Goal: Task Accomplishment & Management: Use online tool/utility

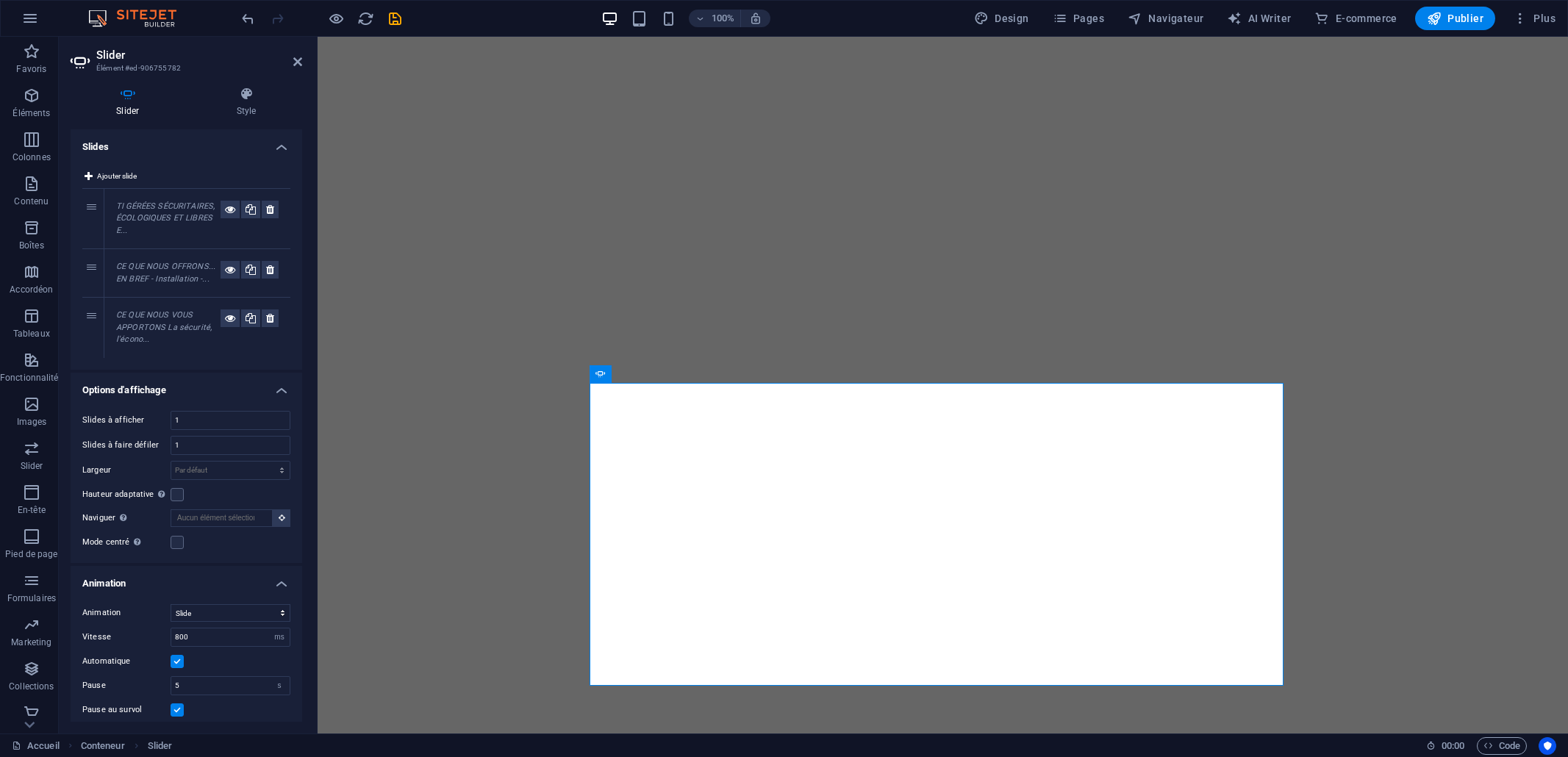
select select "ms"
select select "s"
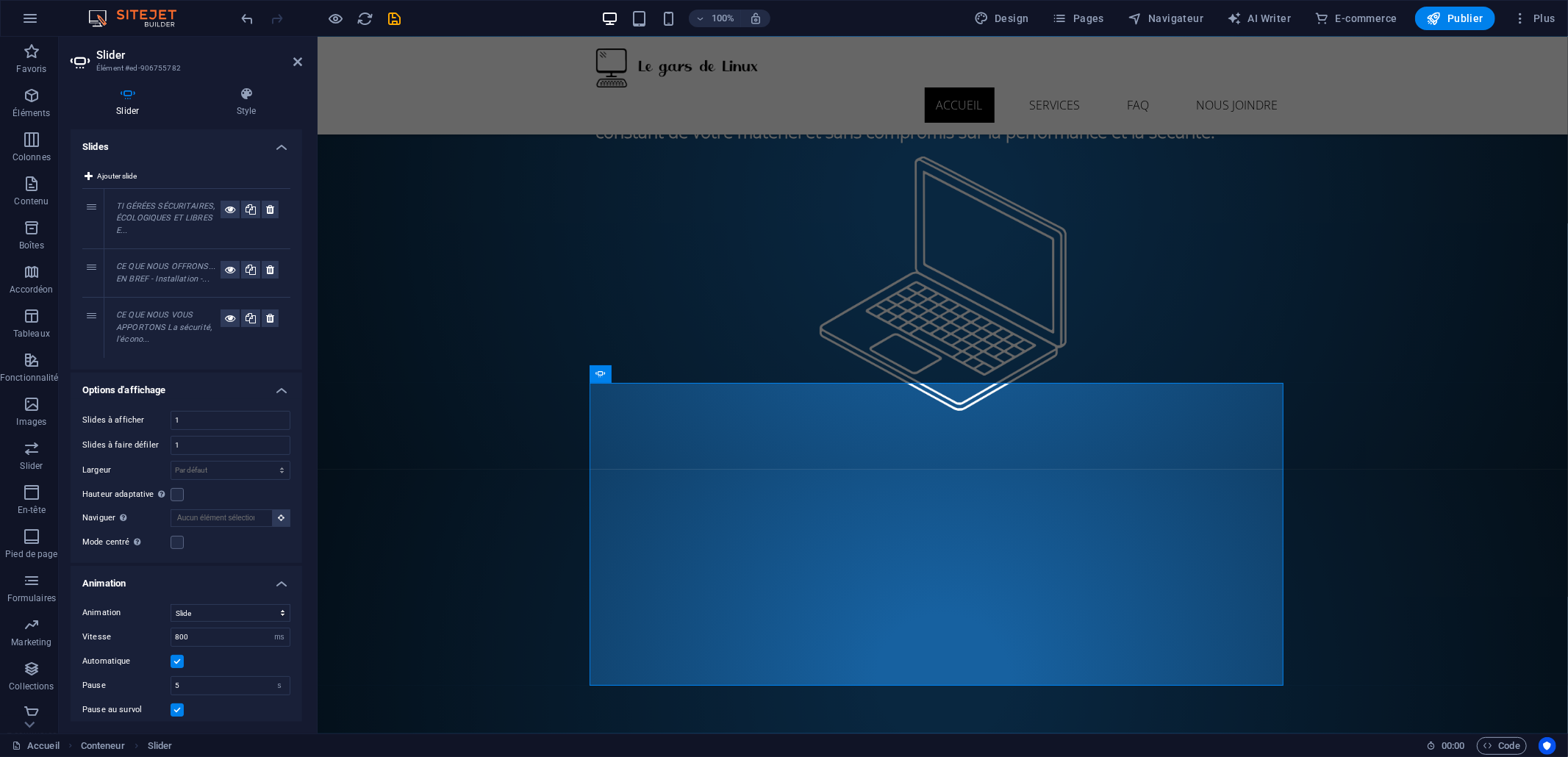
scroll to position [79, 0]
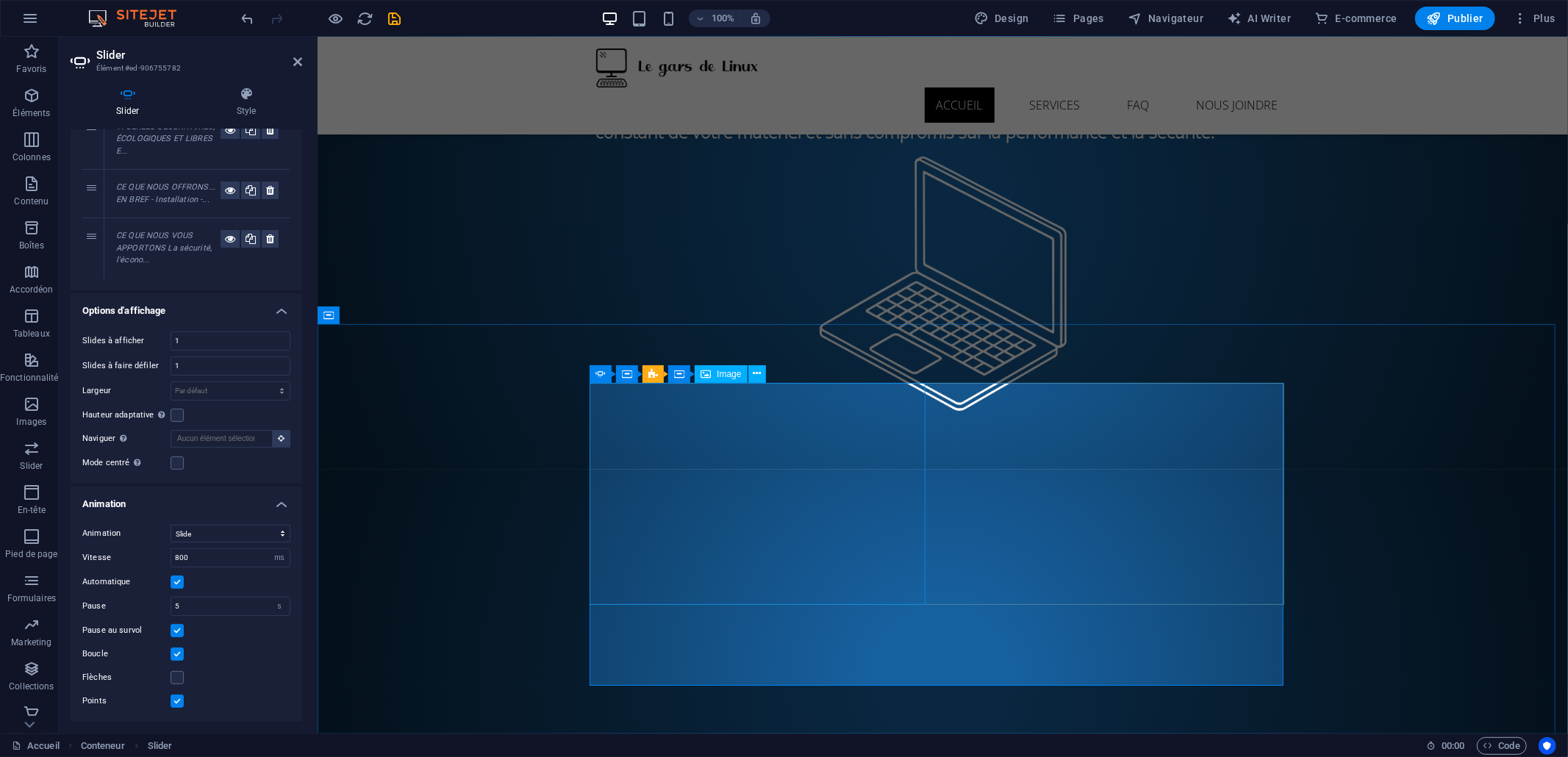
select select "px"
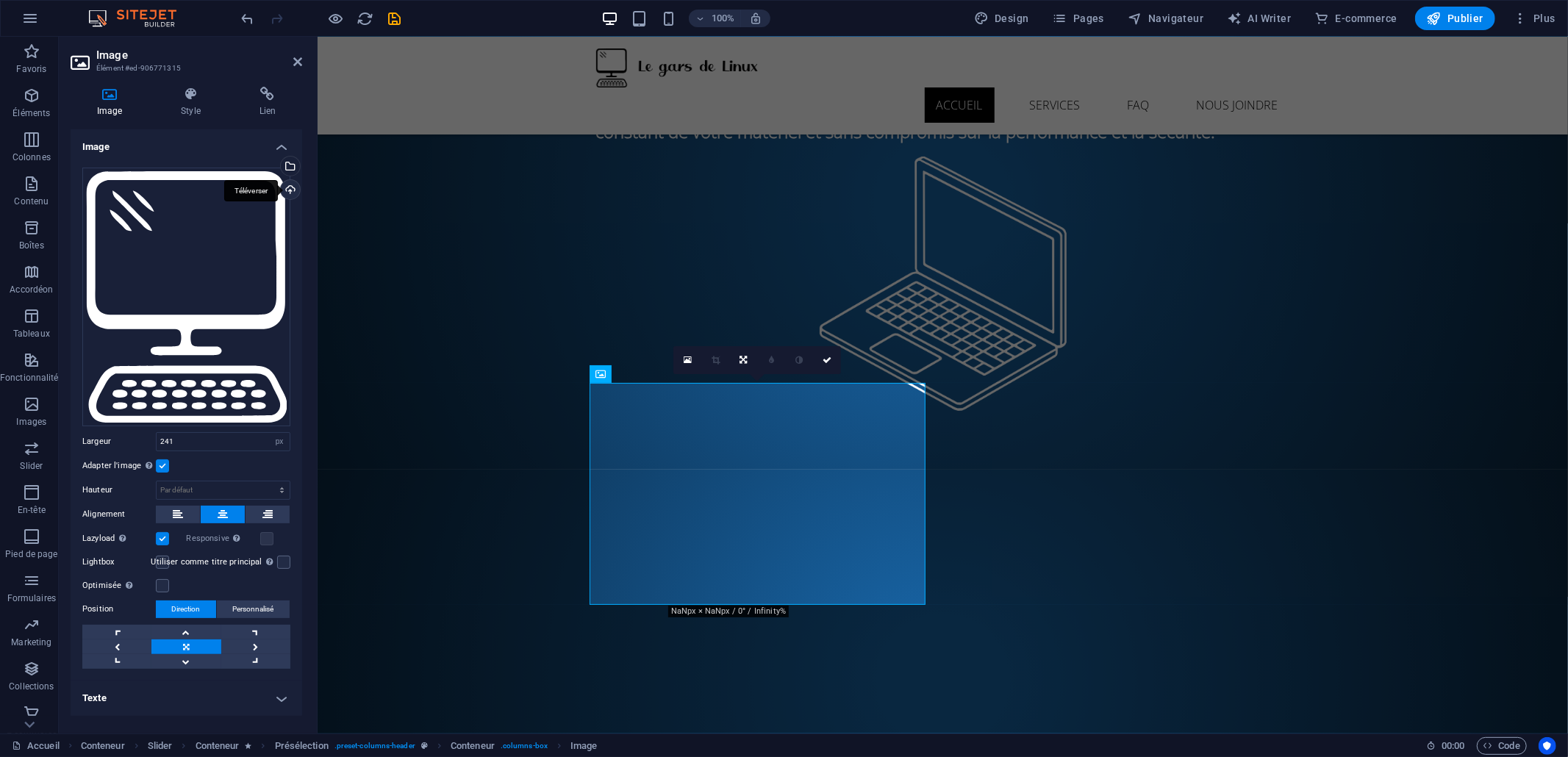
click at [287, 192] on div "Téléverser" at bounding box center [289, 191] width 22 height 22
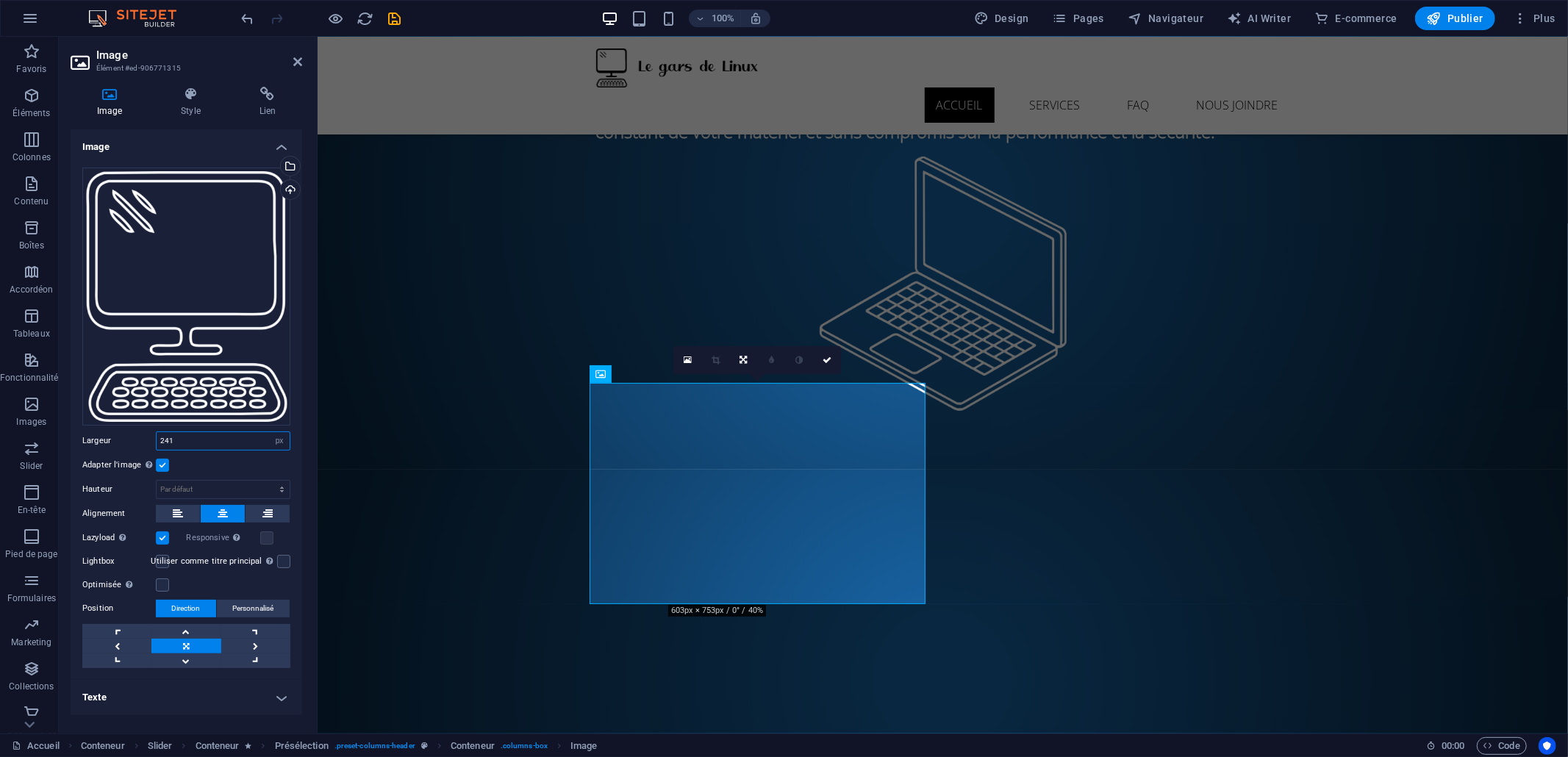
click at [203, 445] on input "241" at bounding box center [223, 441] width 133 height 18
click at [207, 443] on input "241" at bounding box center [223, 441] width 133 height 18
type input "251"
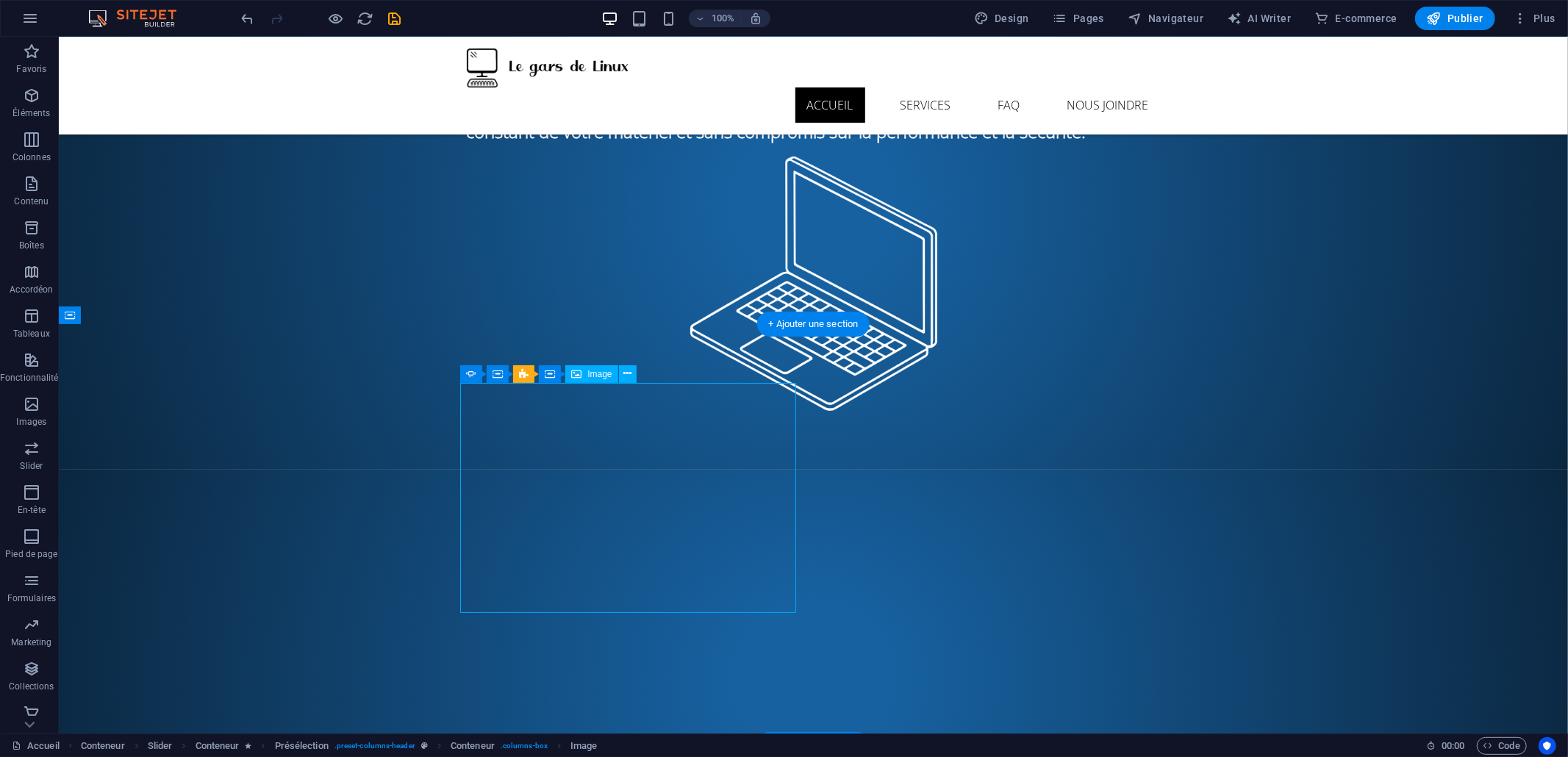
select select "px"
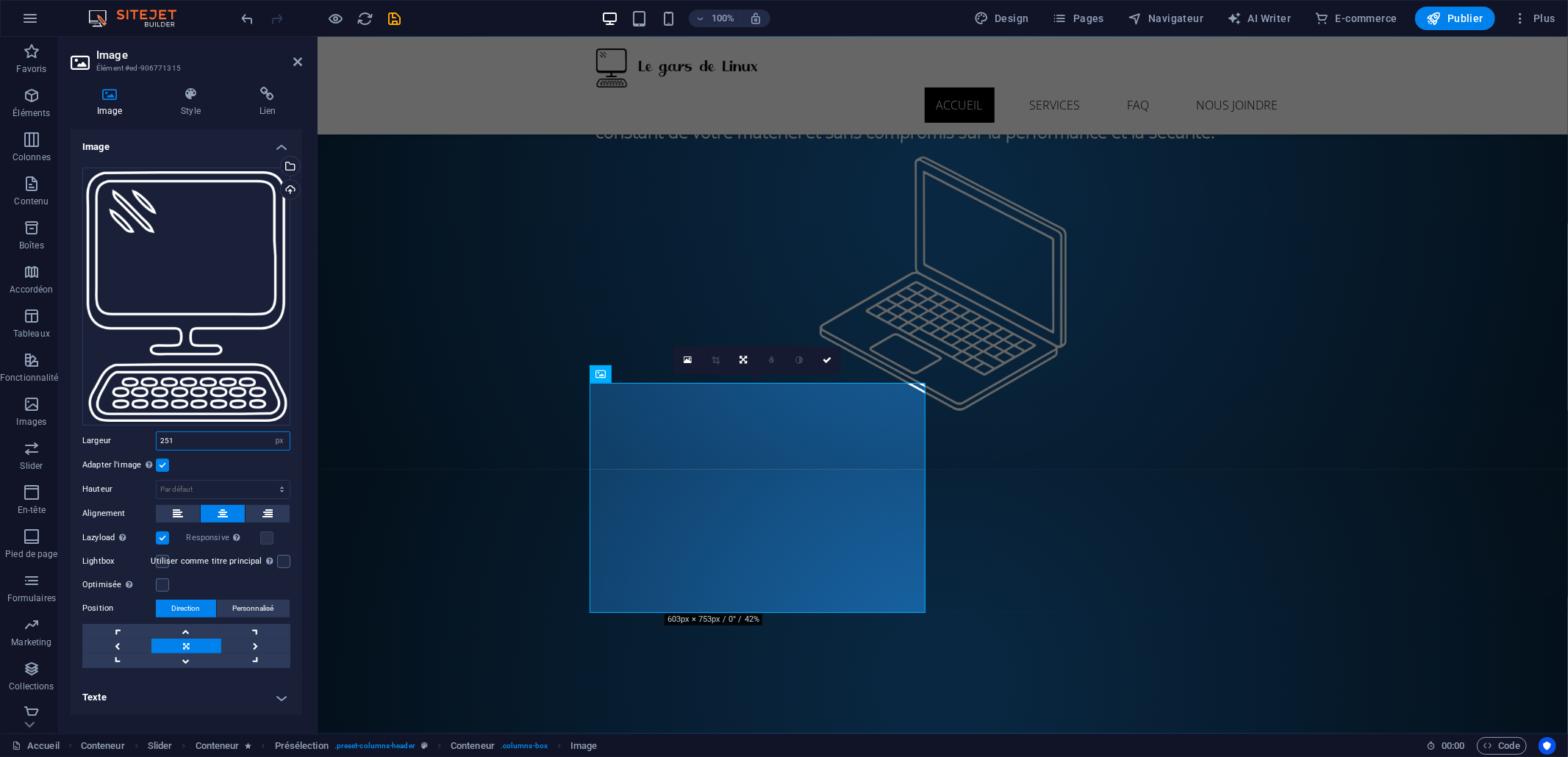
click at [194, 436] on input "251" at bounding box center [223, 441] width 133 height 18
type input "286"
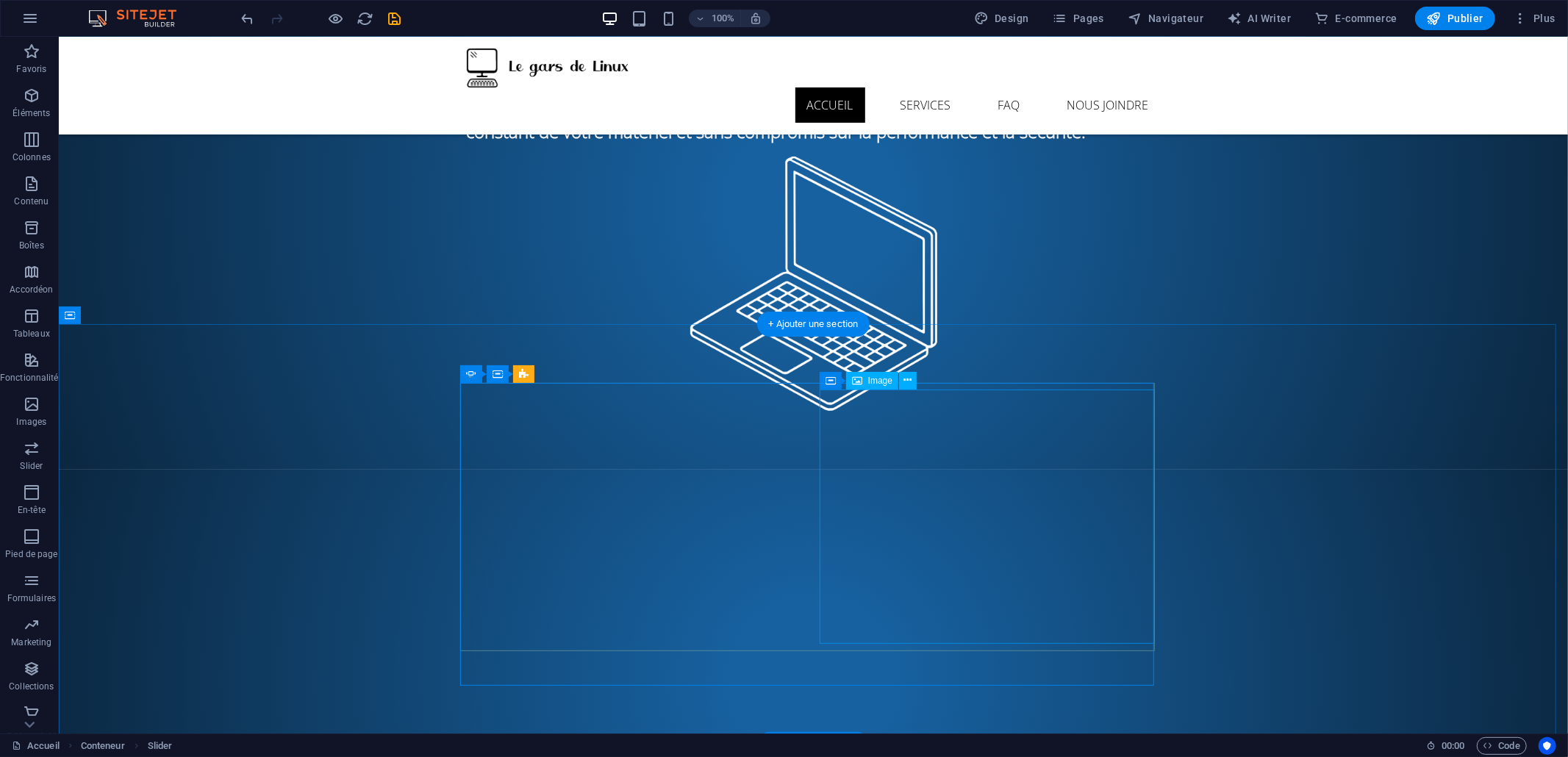
select select "px"
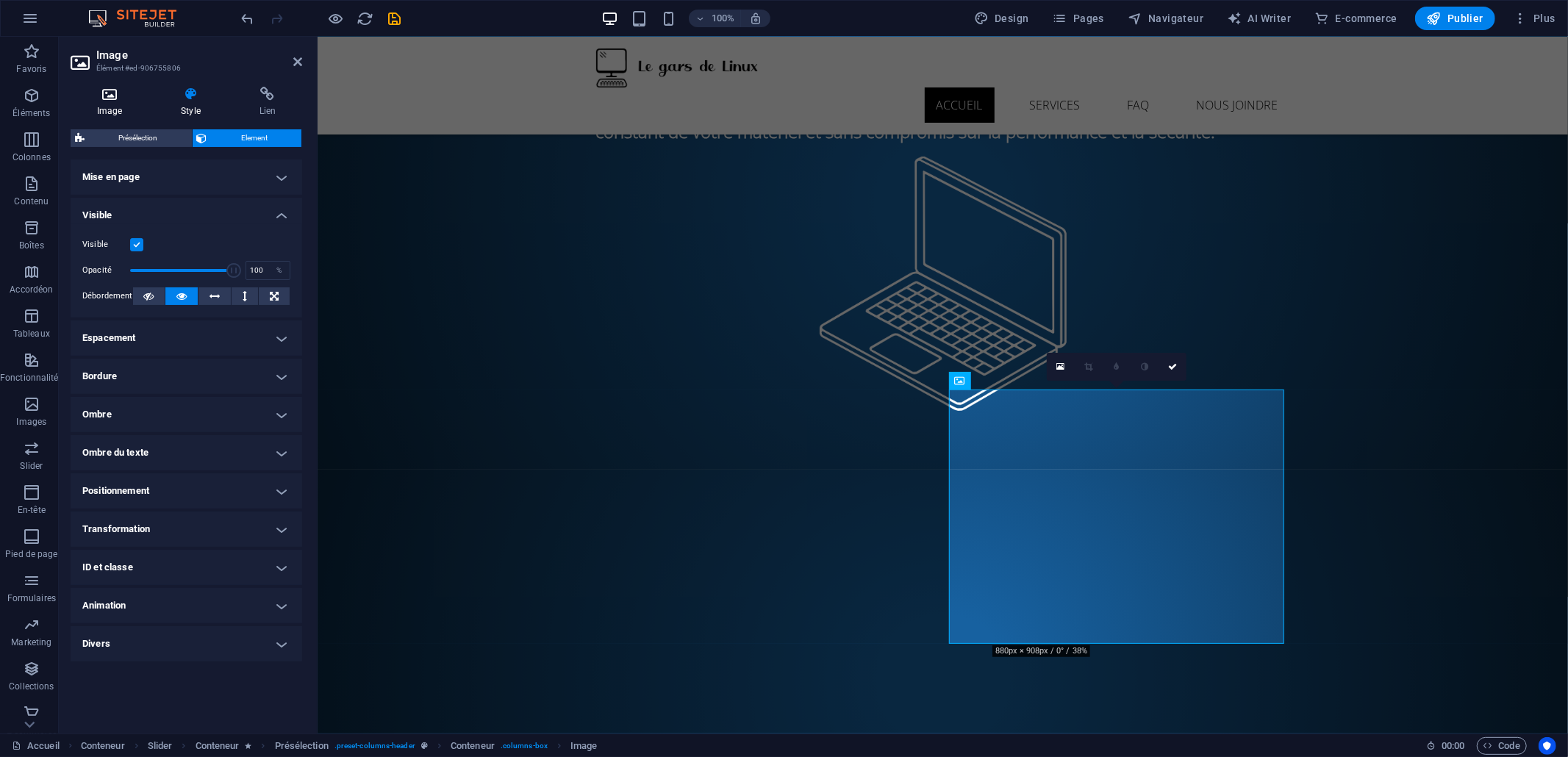
click at [121, 101] on h4 "Image" at bounding box center [112, 102] width 84 height 31
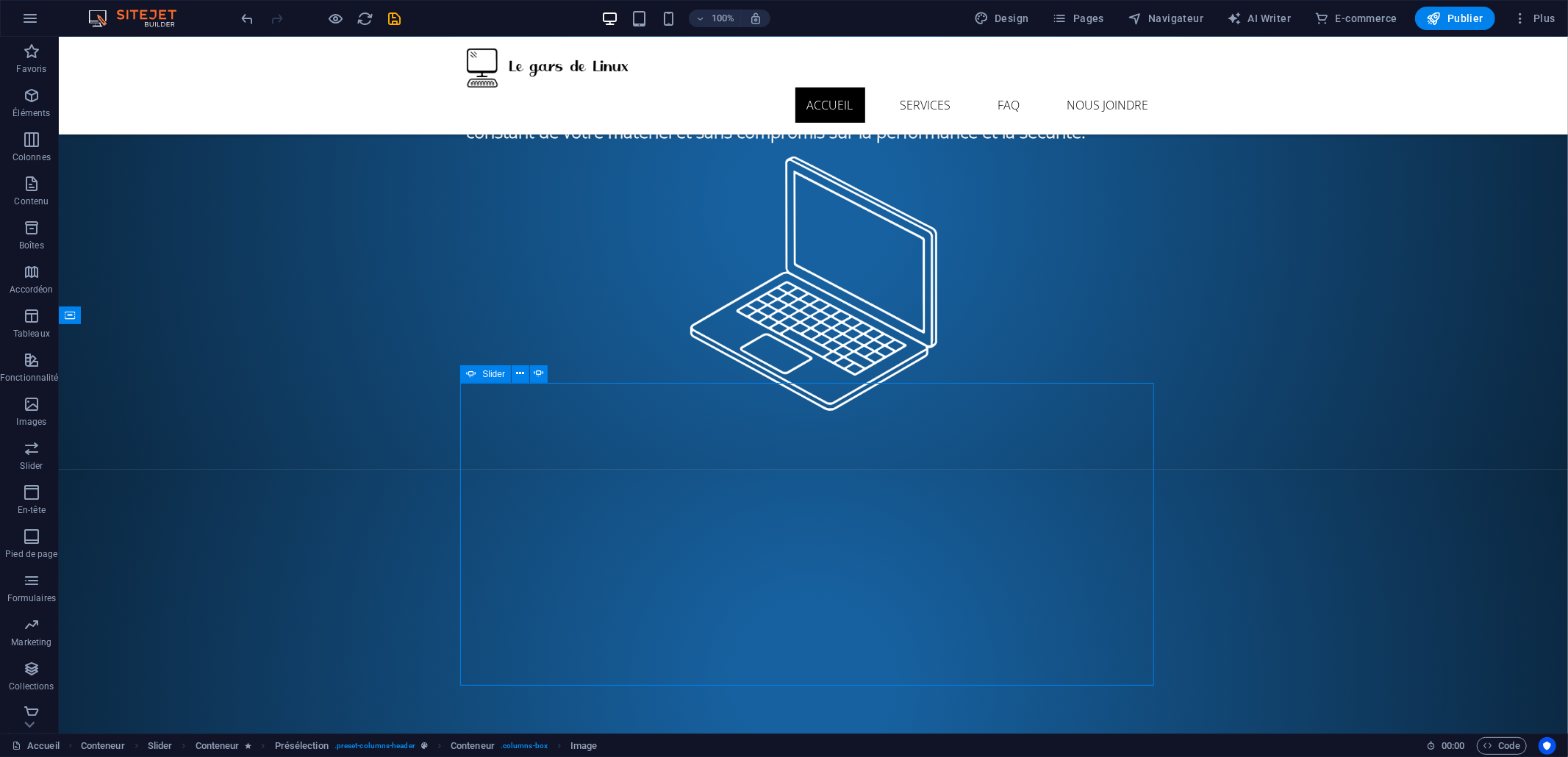
click at [934, 659] on div "CE QUE NOUS VOUS APPORTONS La sécurité, l'économie d'argent et la réduction de …" at bounding box center [812, 680] width 1509 height 422
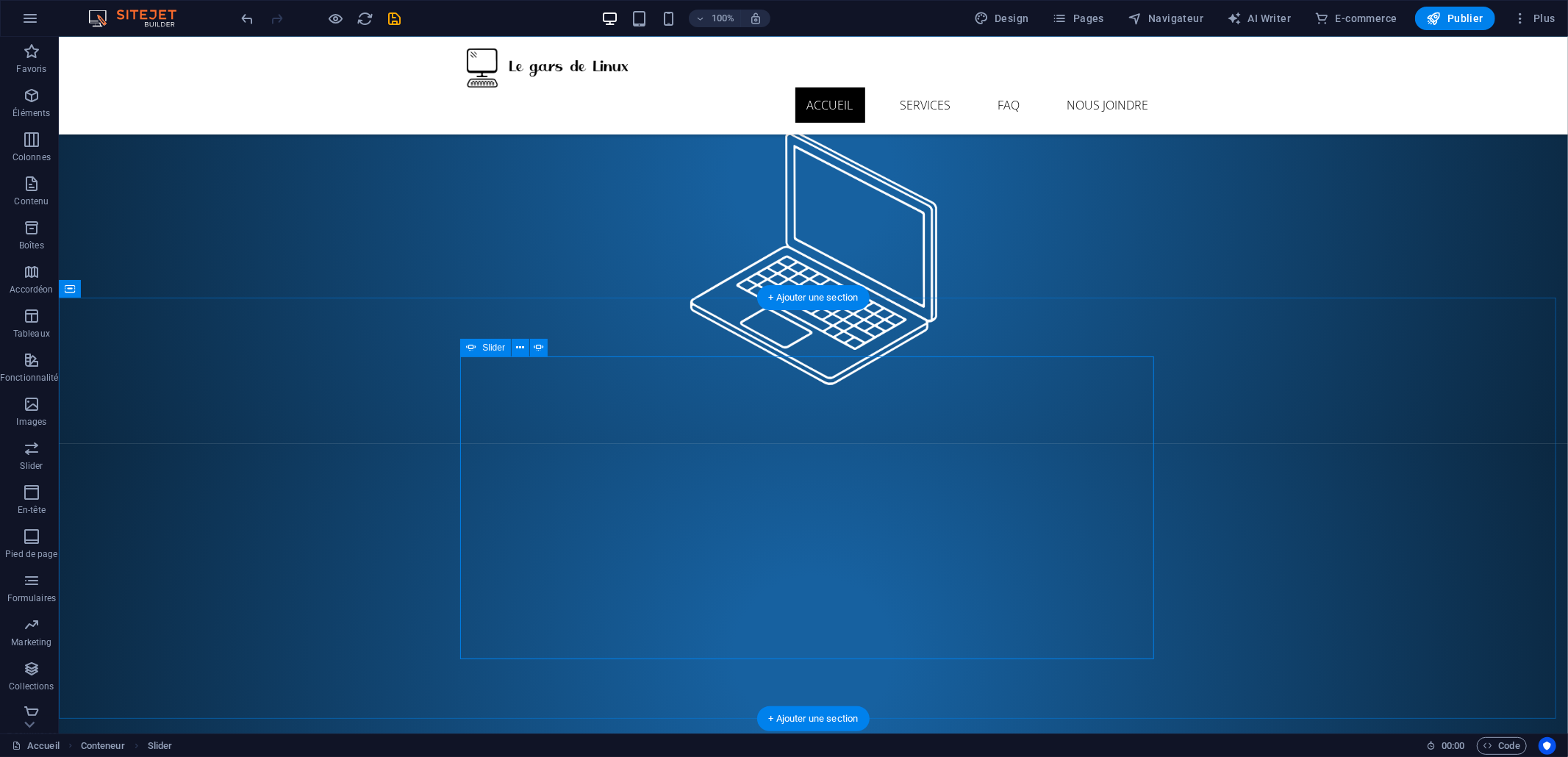
select select "px"
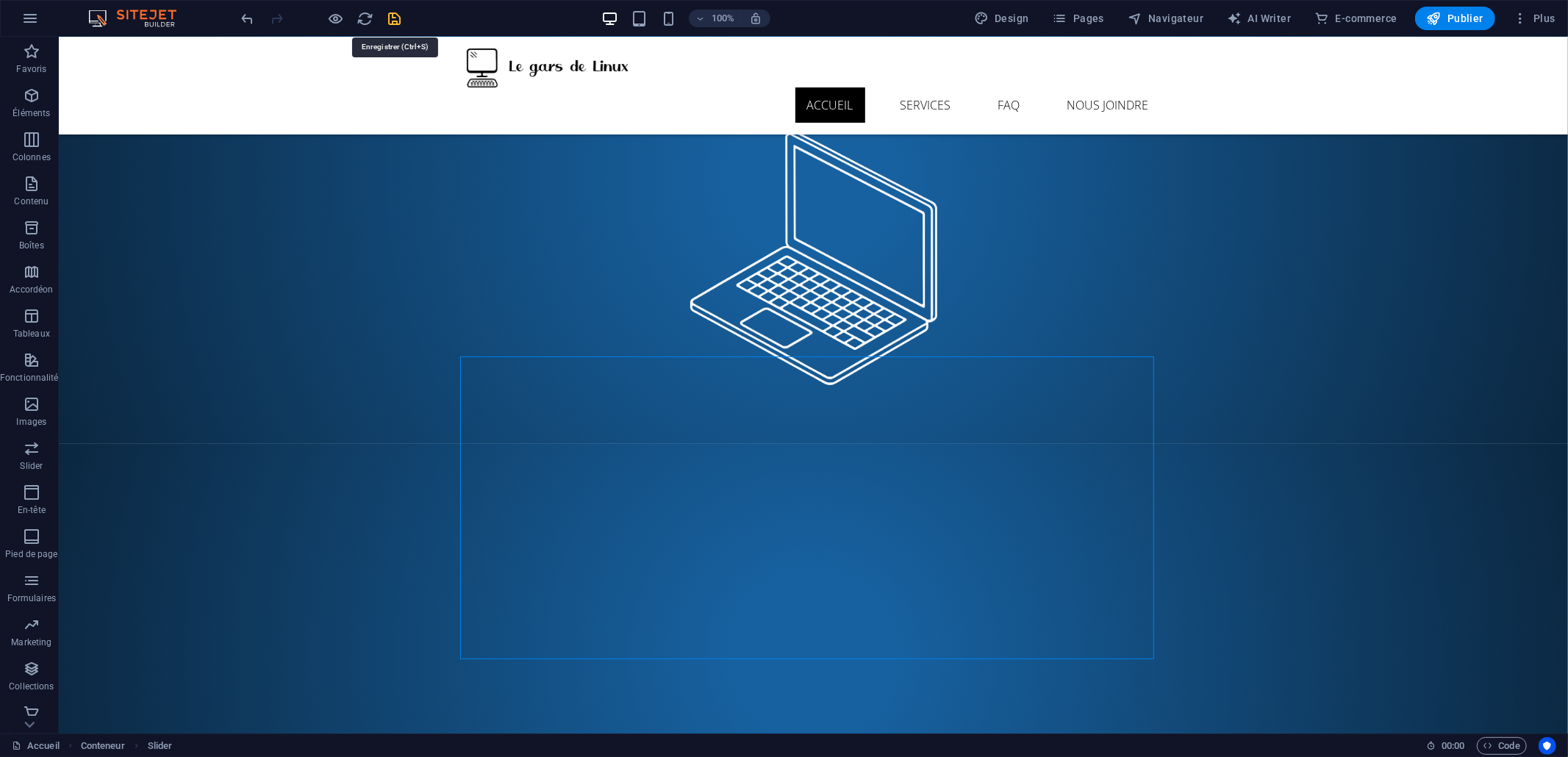
click at [392, 13] on icon "save" at bounding box center [394, 18] width 17 height 17
click at [1087, 27] on button "Pages" at bounding box center [1079, 18] width 63 height 24
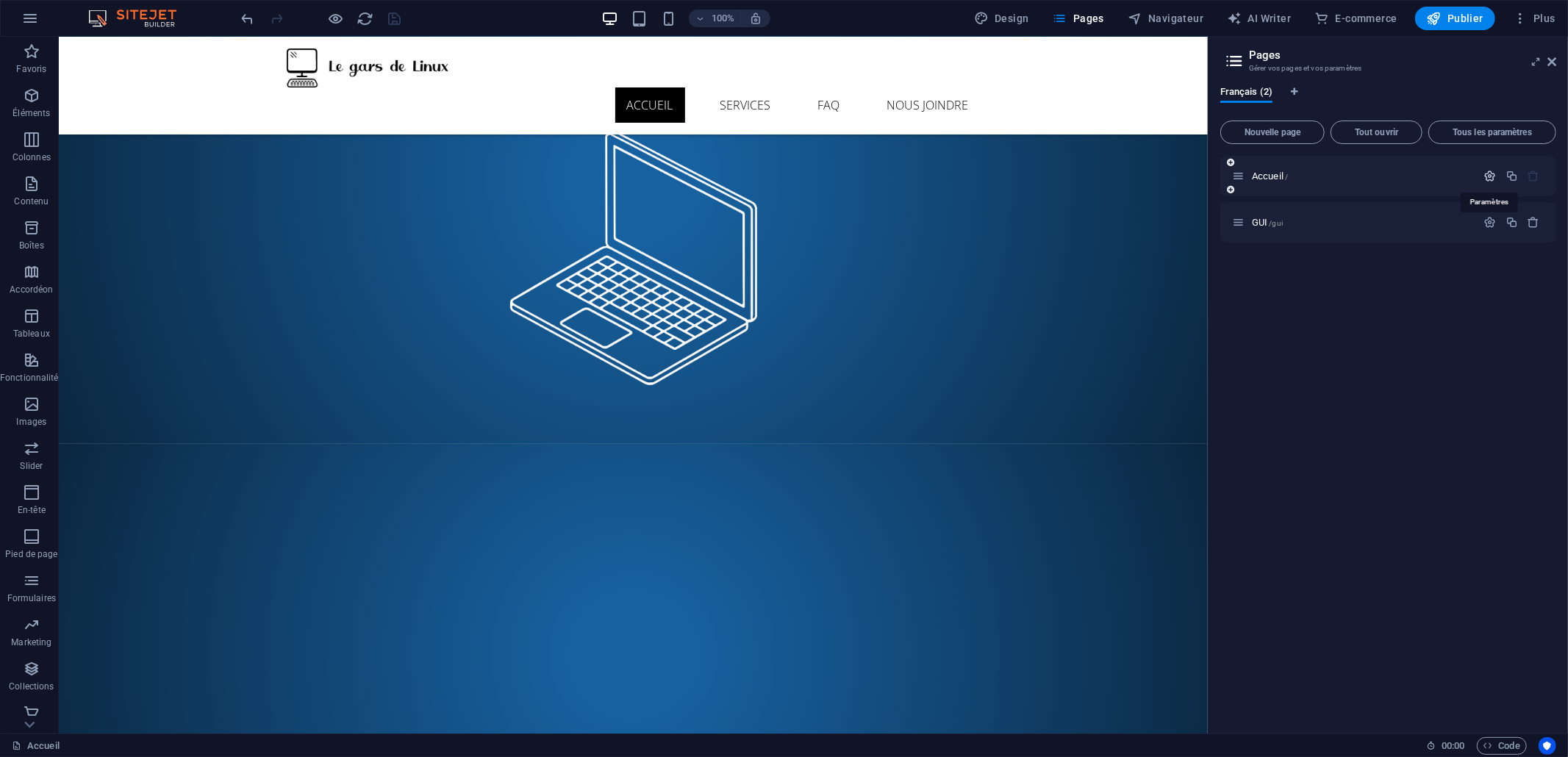
click at [1489, 172] on icon "button" at bounding box center [1491, 176] width 12 height 12
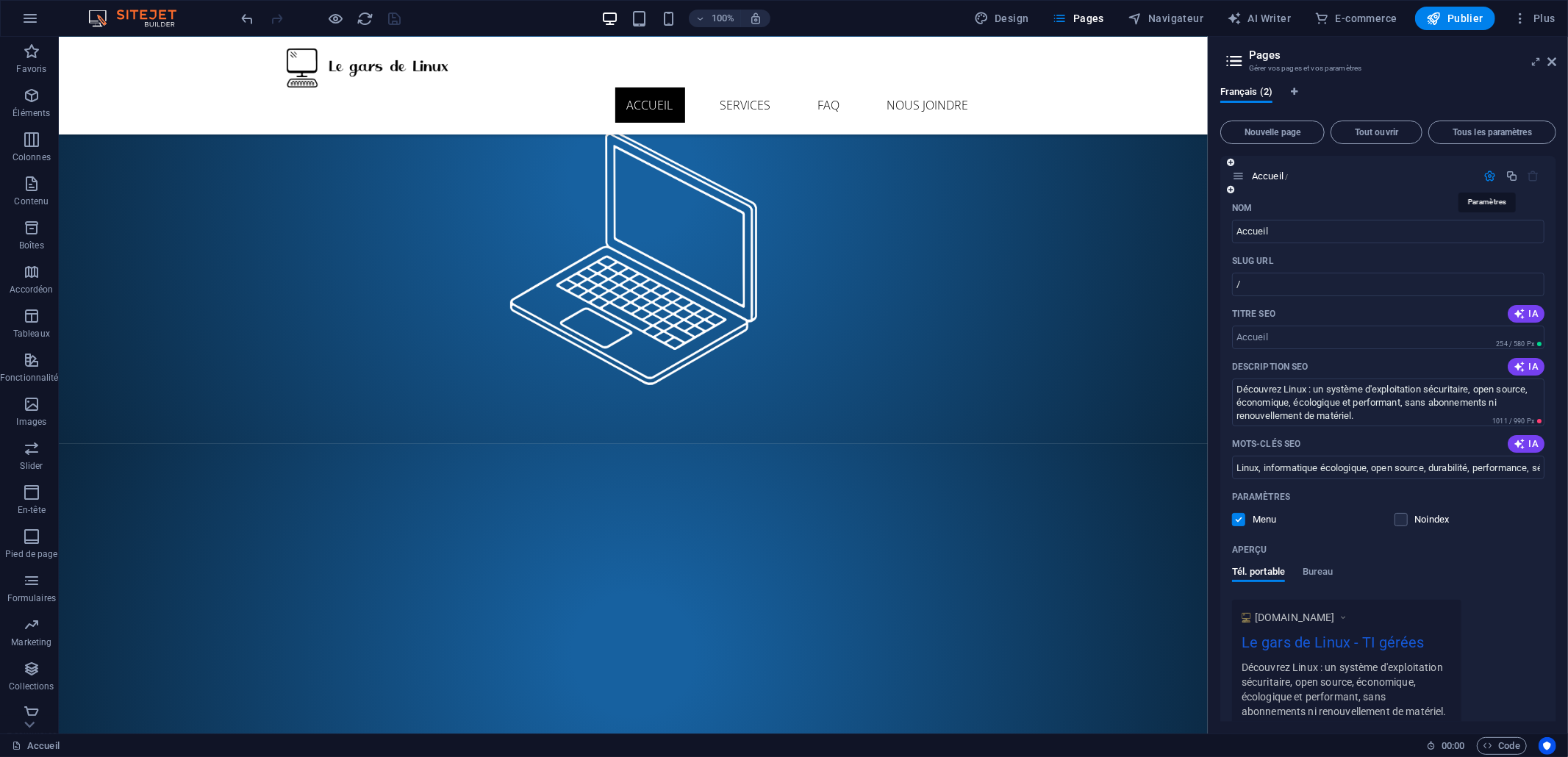
click at [1489, 172] on icon "button" at bounding box center [1491, 176] width 12 height 12
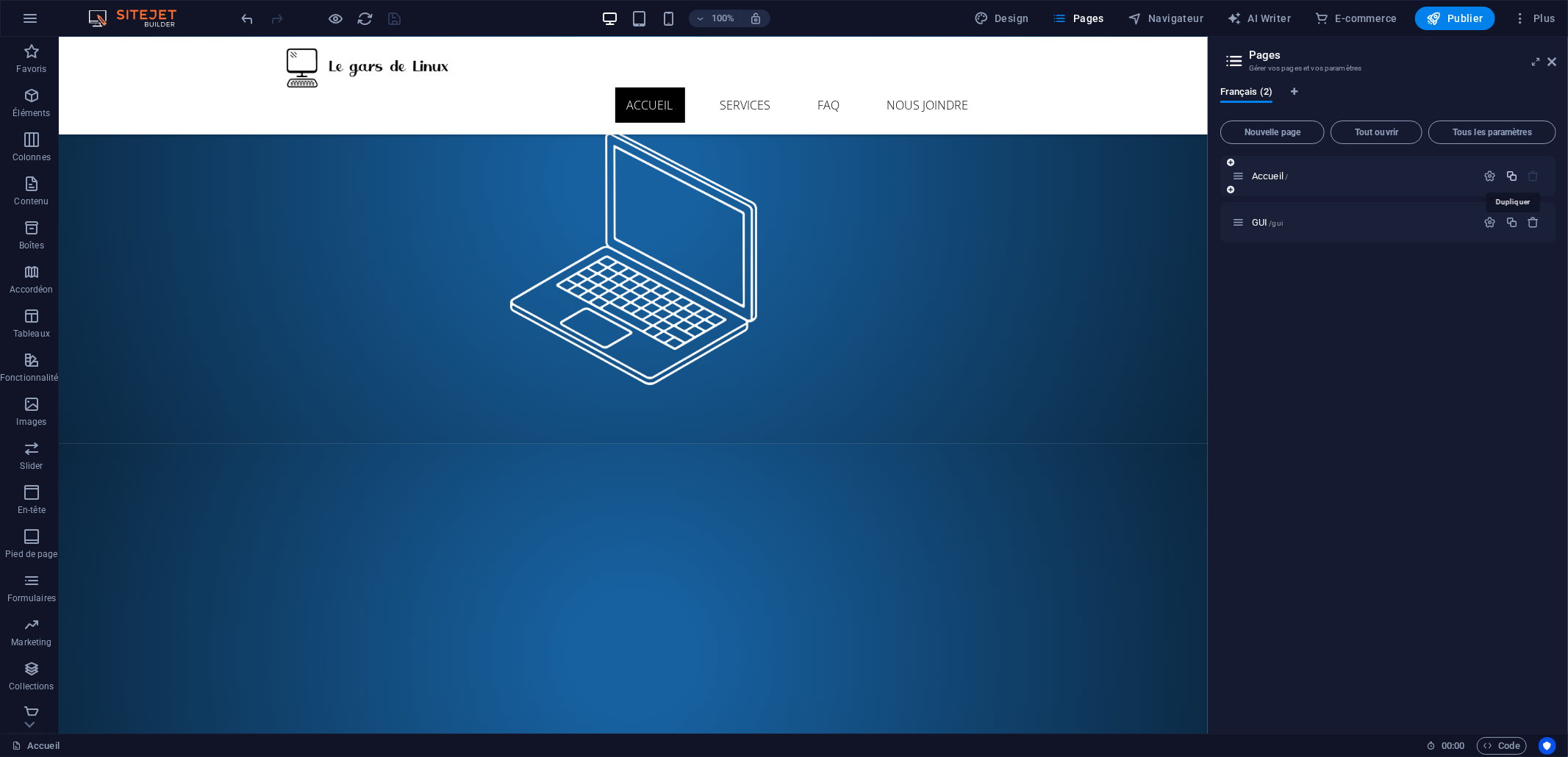
click at [1512, 176] on icon "button" at bounding box center [1512, 176] width 12 height 12
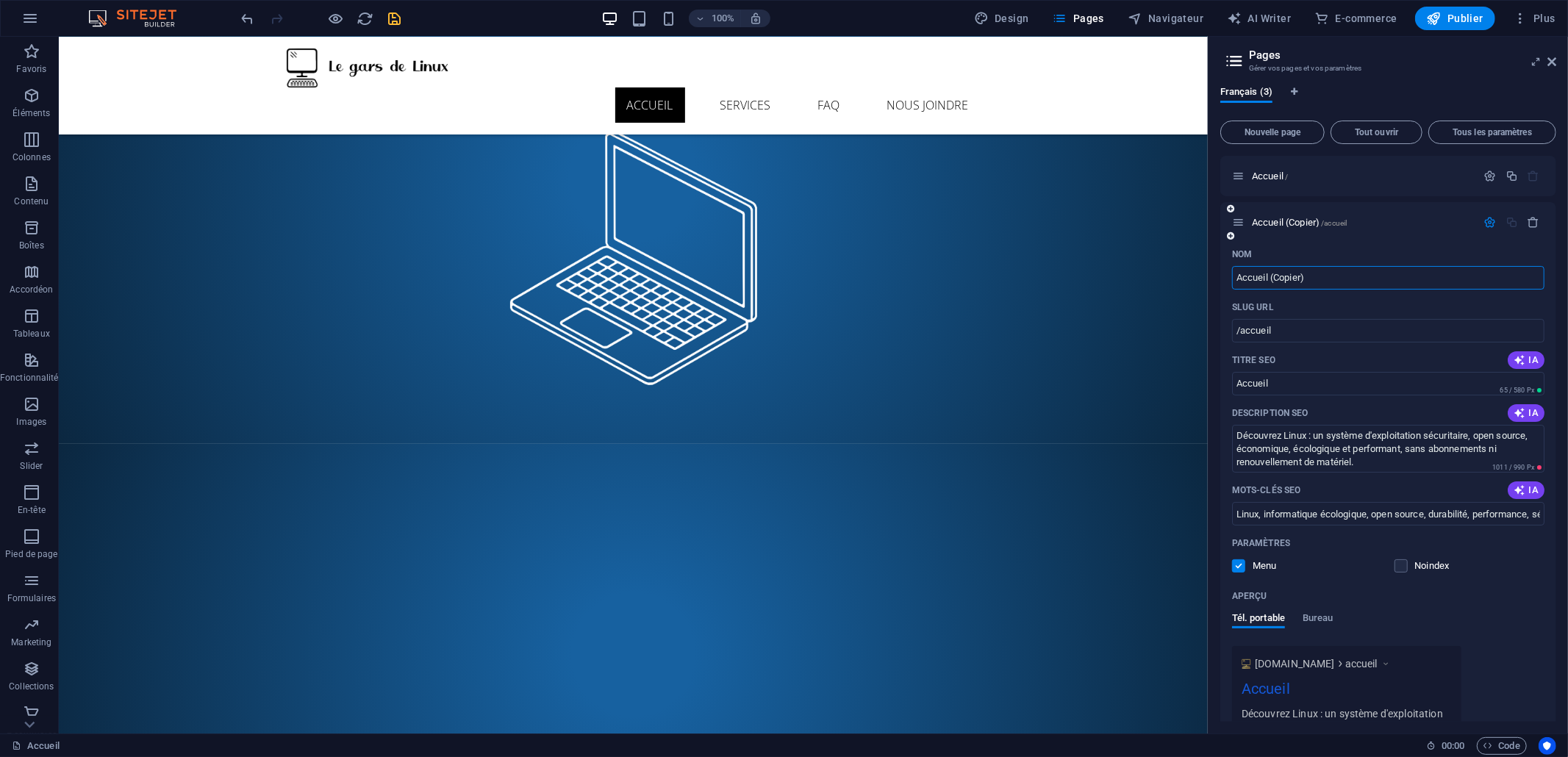
click at [1239, 217] on icon at bounding box center [1238, 223] width 12 height 12
click at [1492, 221] on icon "button" at bounding box center [1491, 223] width 12 height 12
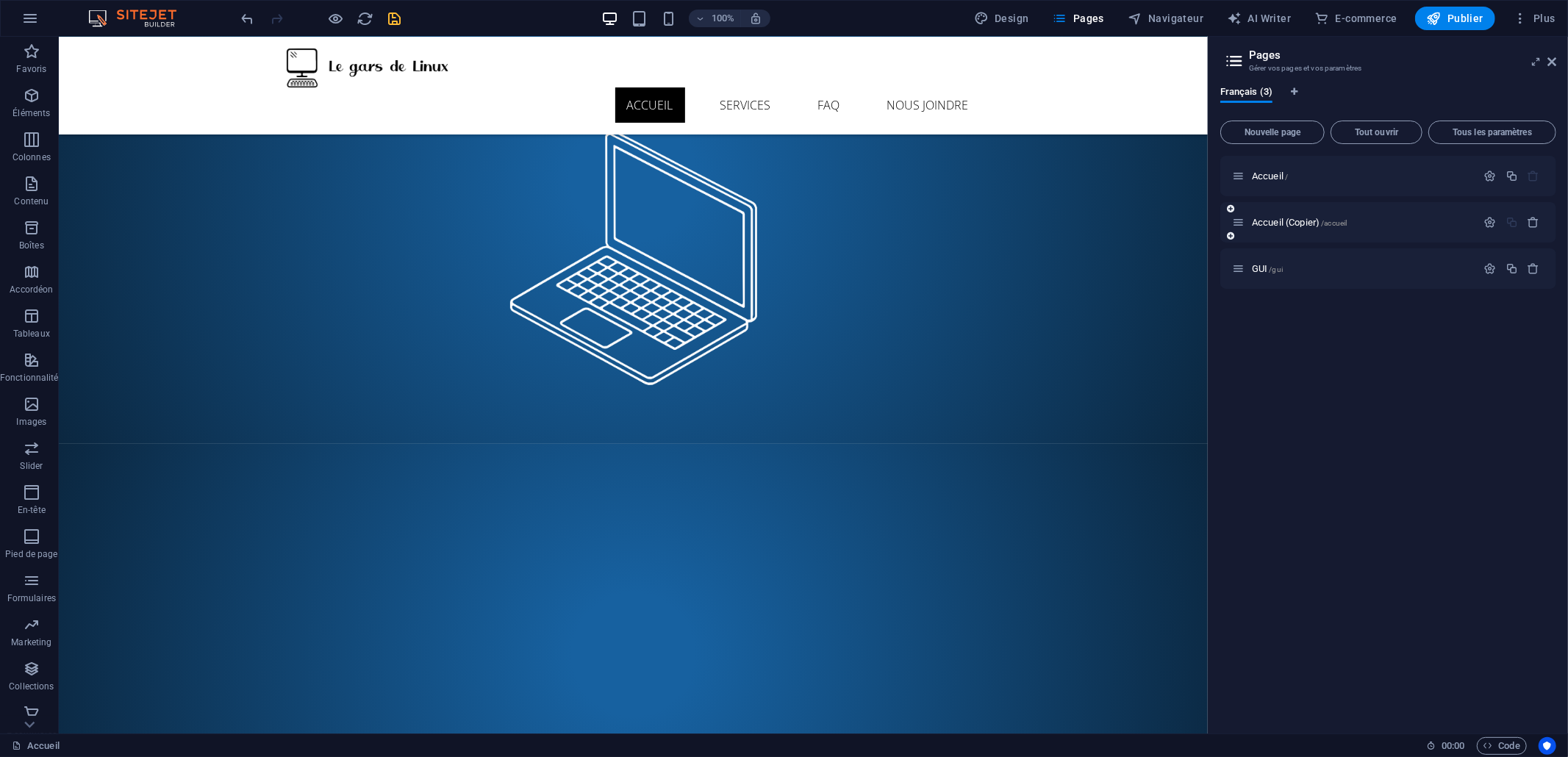
click at [1351, 228] on div "Accueil (Copier) /accueil" at bounding box center [1354, 222] width 245 height 17
click at [1284, 180] on span "Accueil /" at bounding box center [1270, 176] width 36 height 11
click at [1294, 327] on div "Accueil / Accueil (Copier) /accueil GUI /gui" at bounding box center [1388, 438] width 336 height 566
click at [1271, 224] on span "Accueil (Copier) /accueil" at bounding box center [1300, 222] width 95 height 11
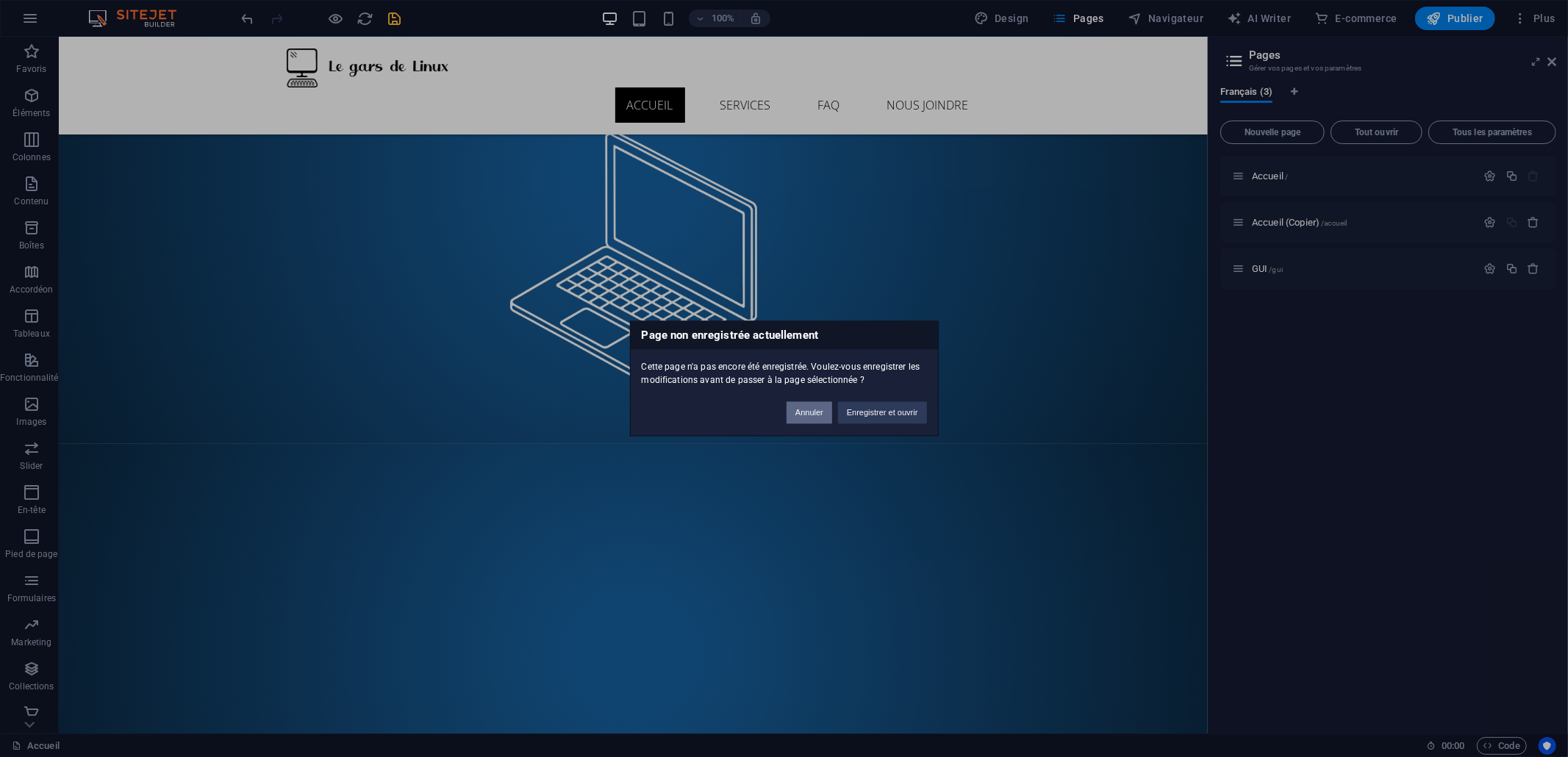
click at [798, 414] on button "Annuler" at bounding box center [810, 413] width 46 height 22
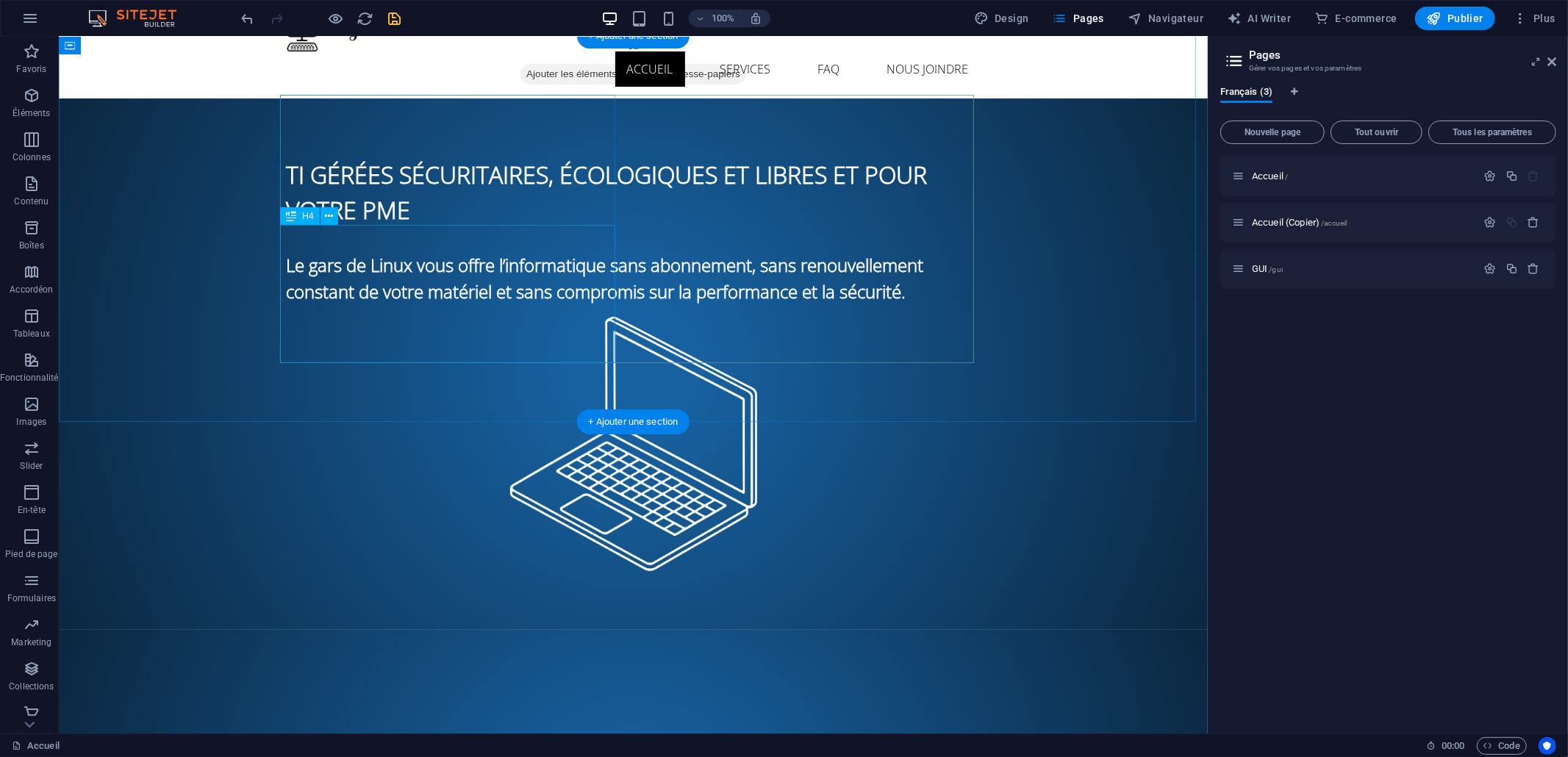
scroll to position [0, 0]
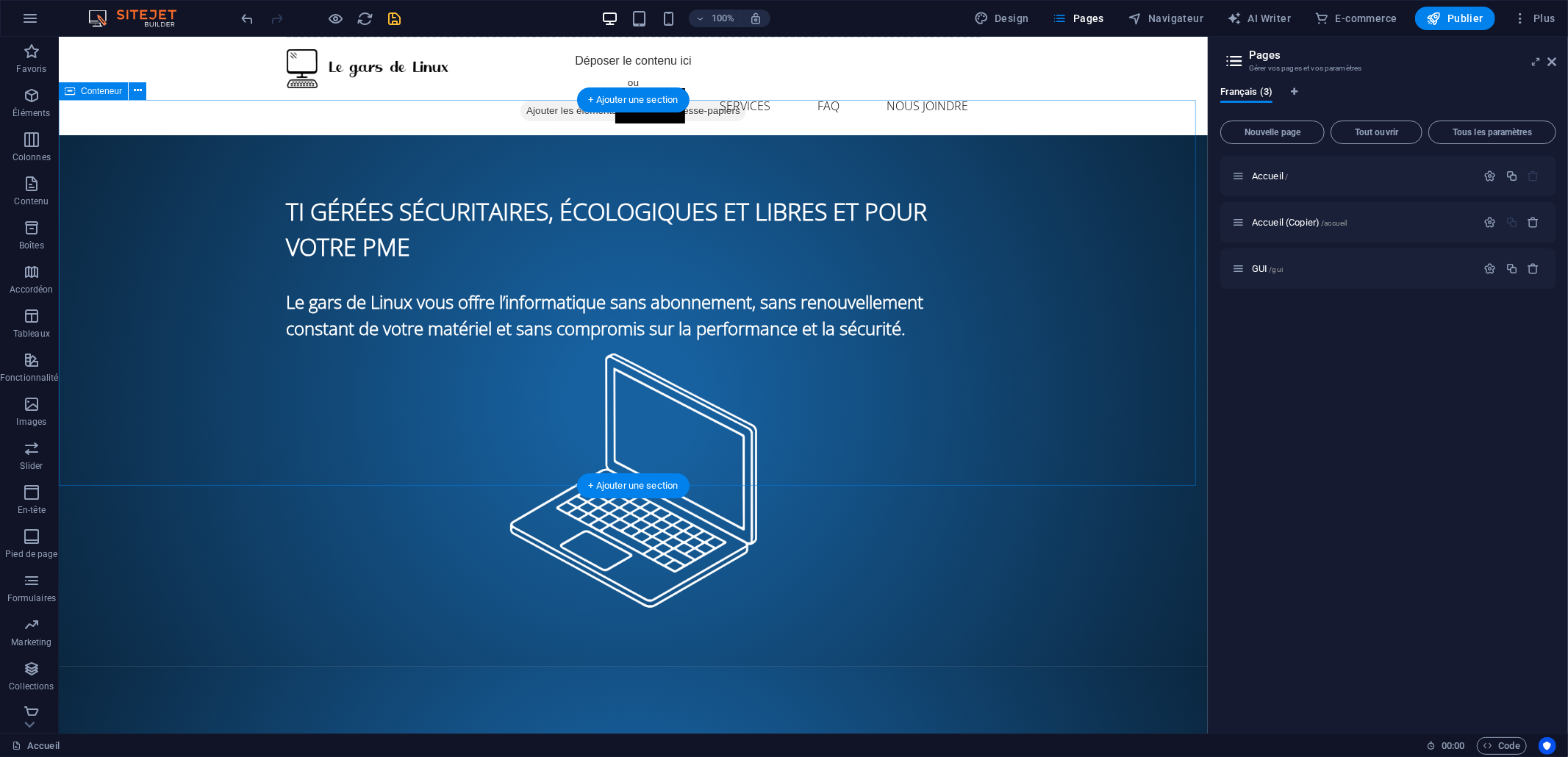
click at [205, 340] on div "TI gérées sécuritaires, écologiques et libres et pour votre PME Le gars de Linu…" at bounding box center [633, 401] width 1149 height 533
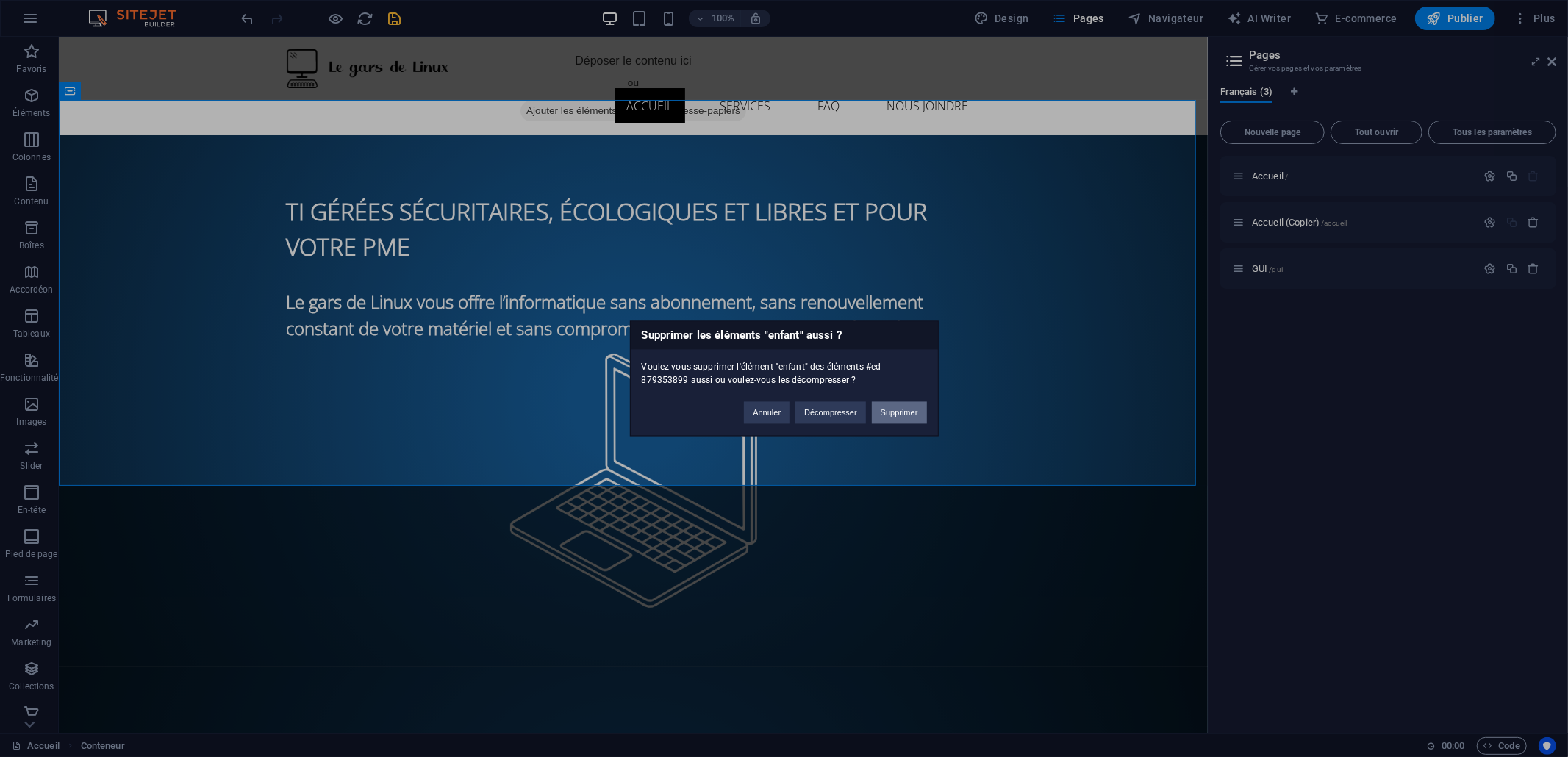
click at [890, 410] on button "Supprimer" at bounding box center [899, 413] width 55 height 22
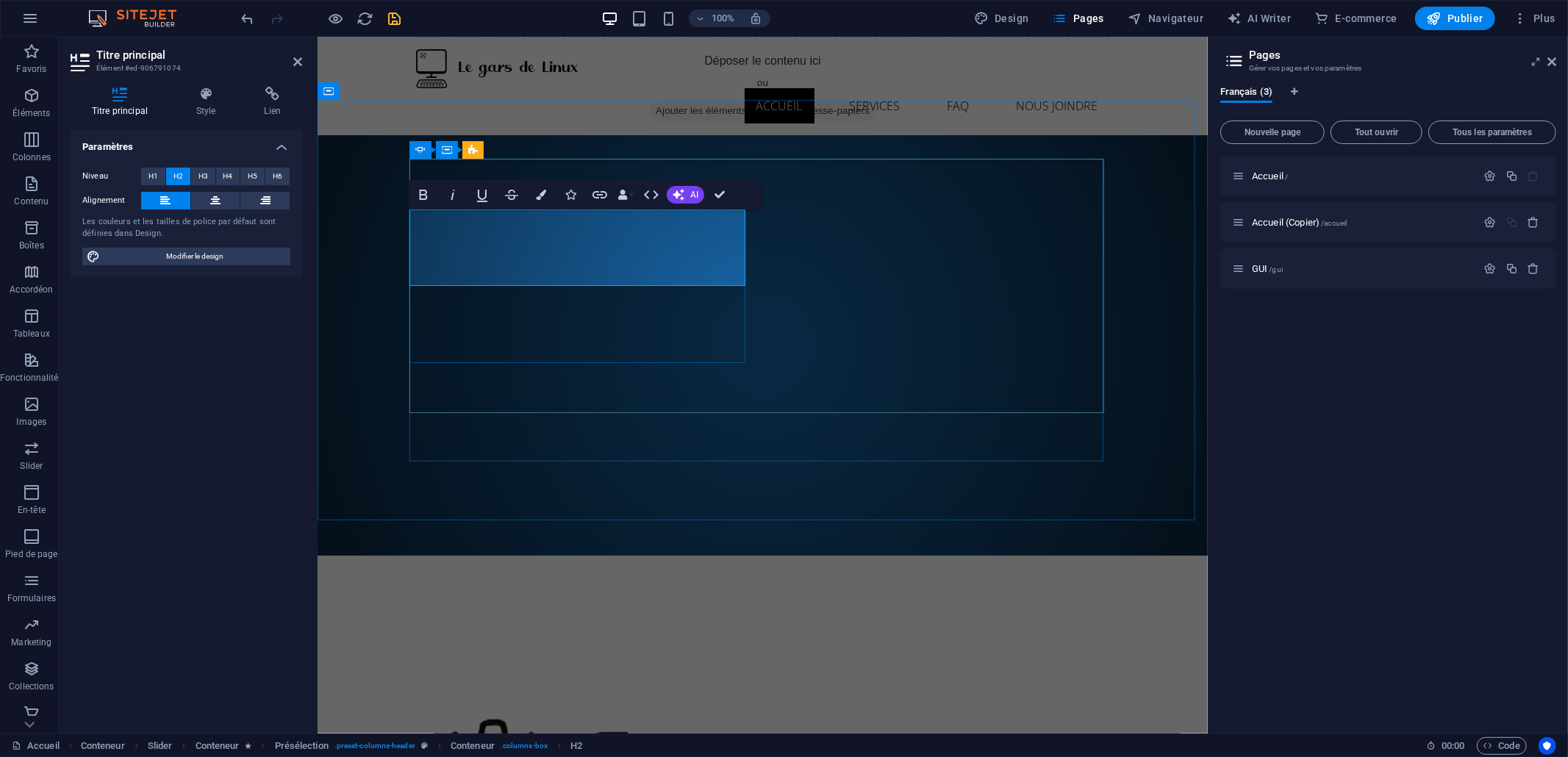
click at [1378, 503] on div "Accueil / Accueil (Copier) /accueil GUI /gui" at bounding box center [1388, 438] width 336 height 566
click at [1135, 467] on div "CE QUE NOUS VOUS APPORTONS La sécurité, l'économie d'argent et la réduction de …" at bounding box center [762, 345] width 890 height 422
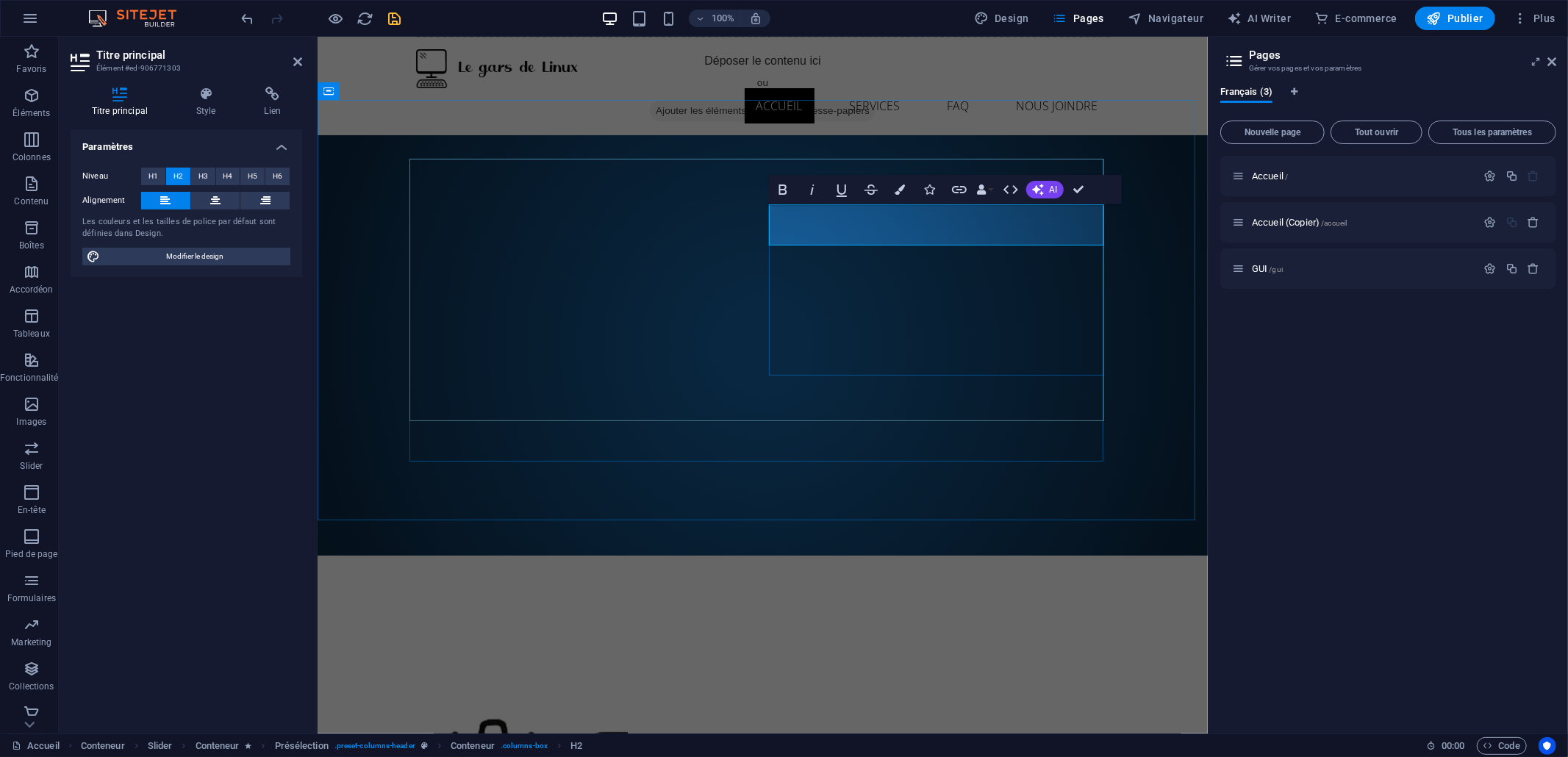
drag, startPoint x: 817, startPoint y: 224, endPoint x: 842, endPoint y: 225, distance: 25.0
click at [1311, 491] on div "Accueil / Accueil (Copier) /accueil GUI /gui" at bounding box center [1388, 438] width 336 height 566
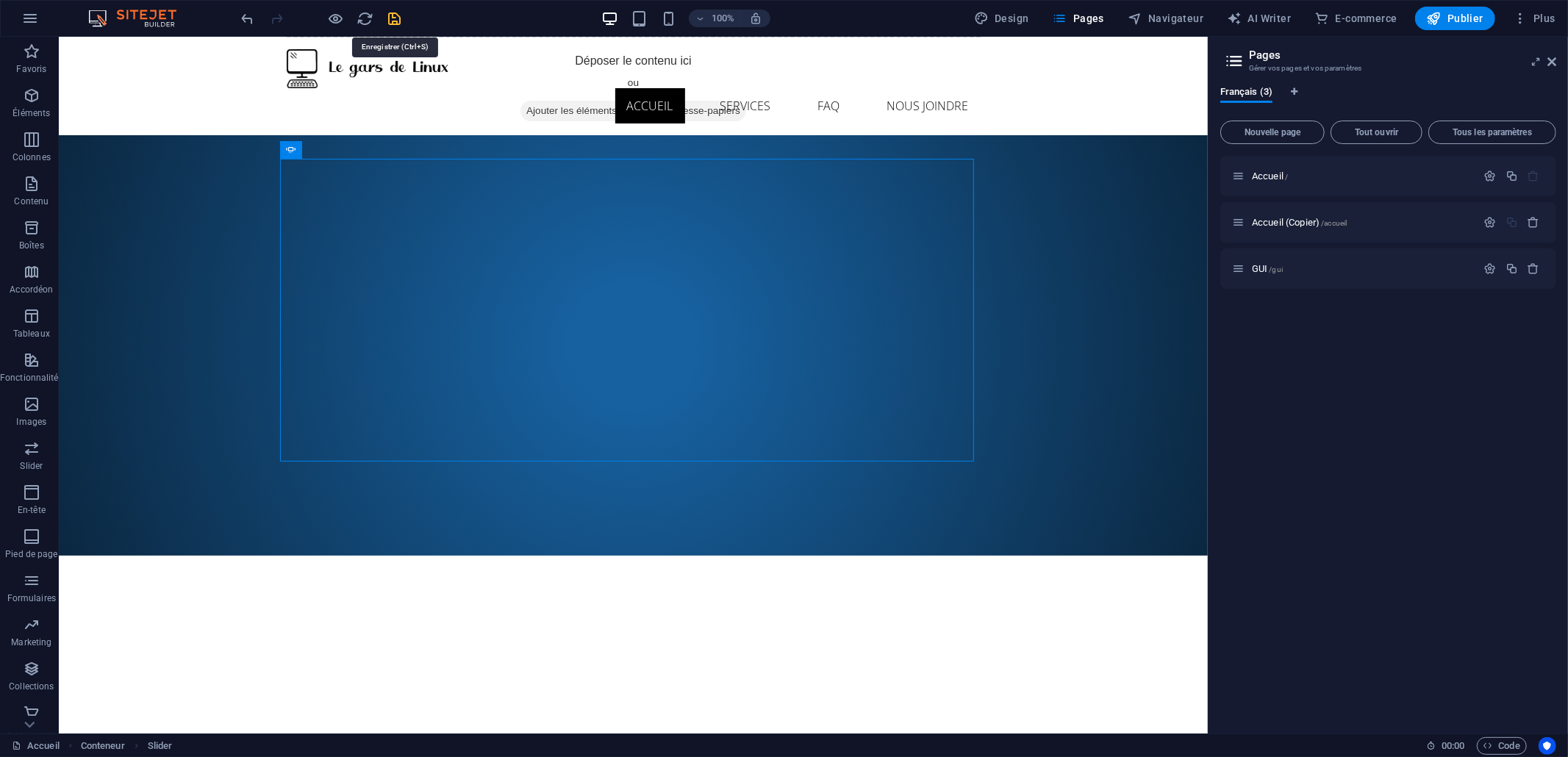
click at [390, 19] on icon "save" at bounding box center [394, 18] width 17 height 17
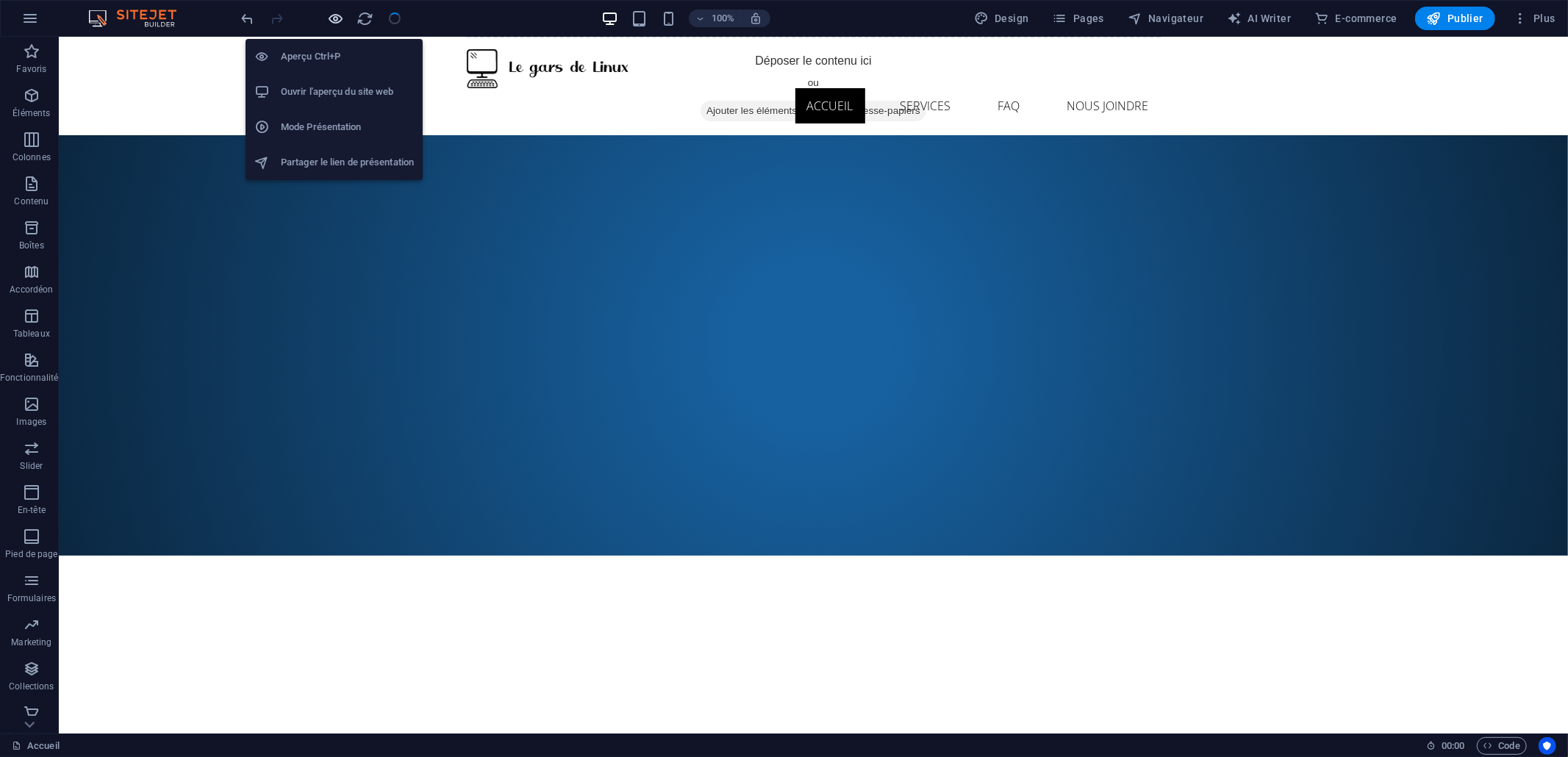
click at [335, 18] on icon "button" at bounding box center [336, 18] width 17 height 17
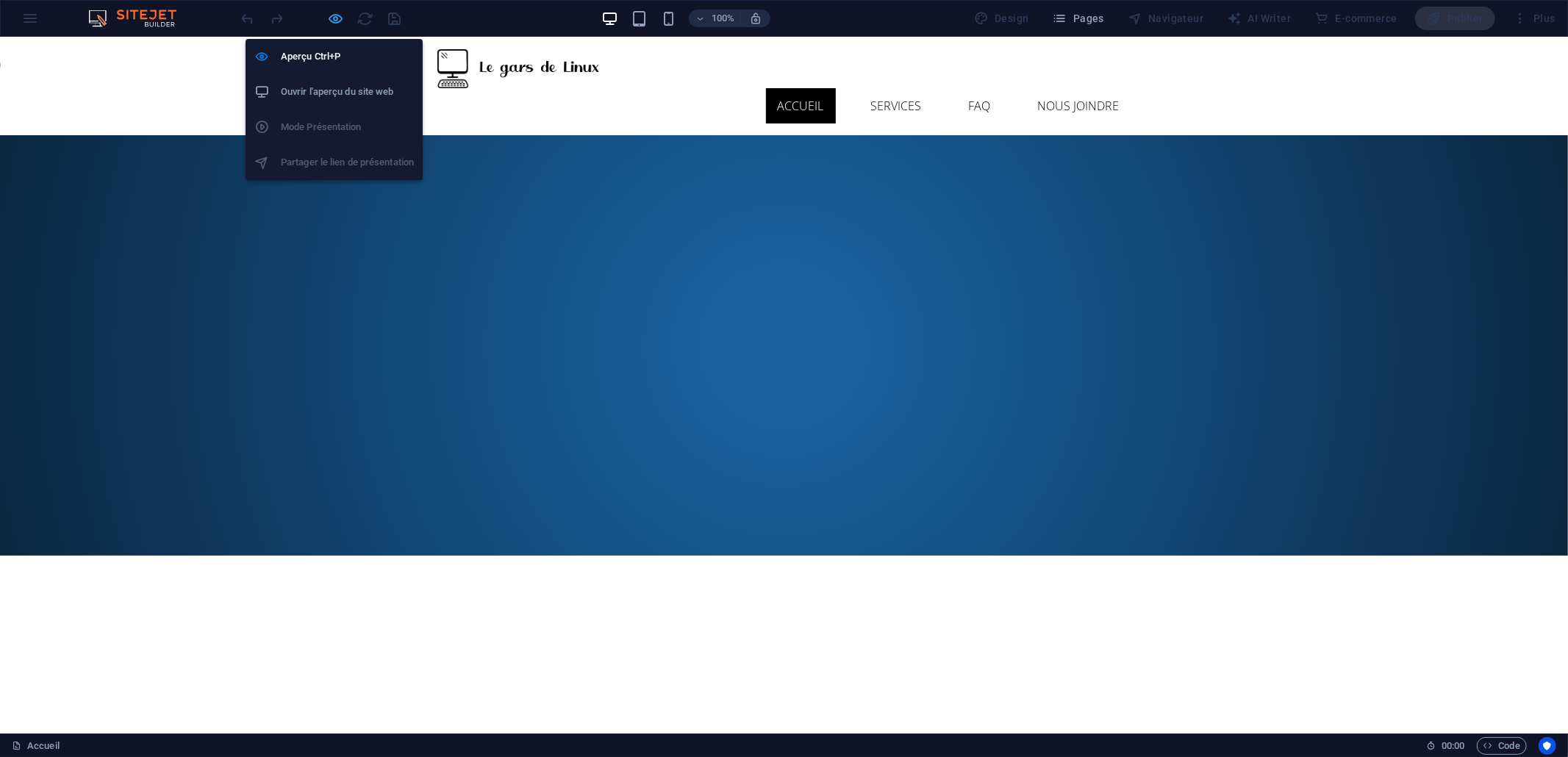
click at [333, 12] on icon "button" at bounding box center [336, 18] width 17 height 17
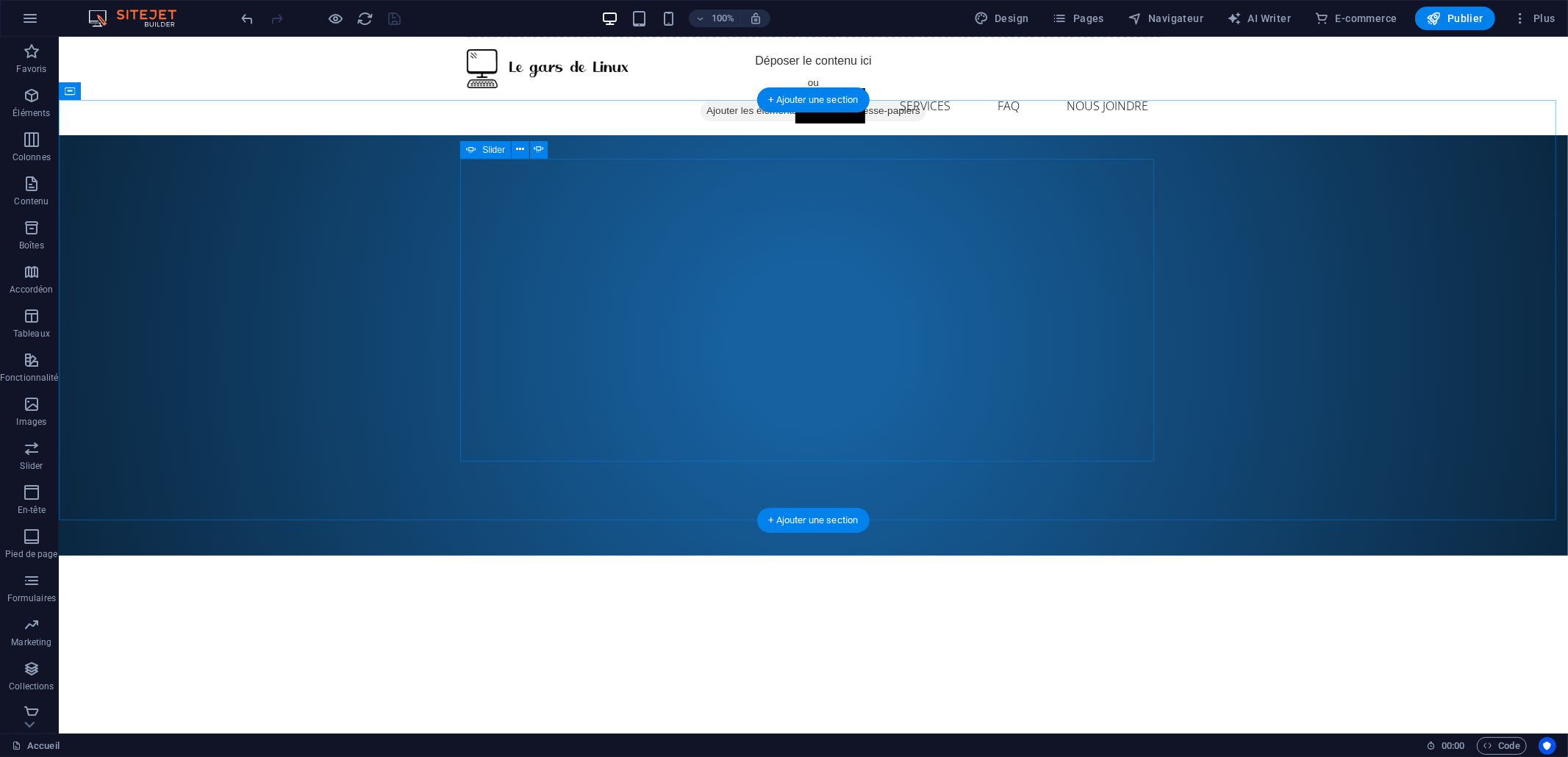
select select "px"
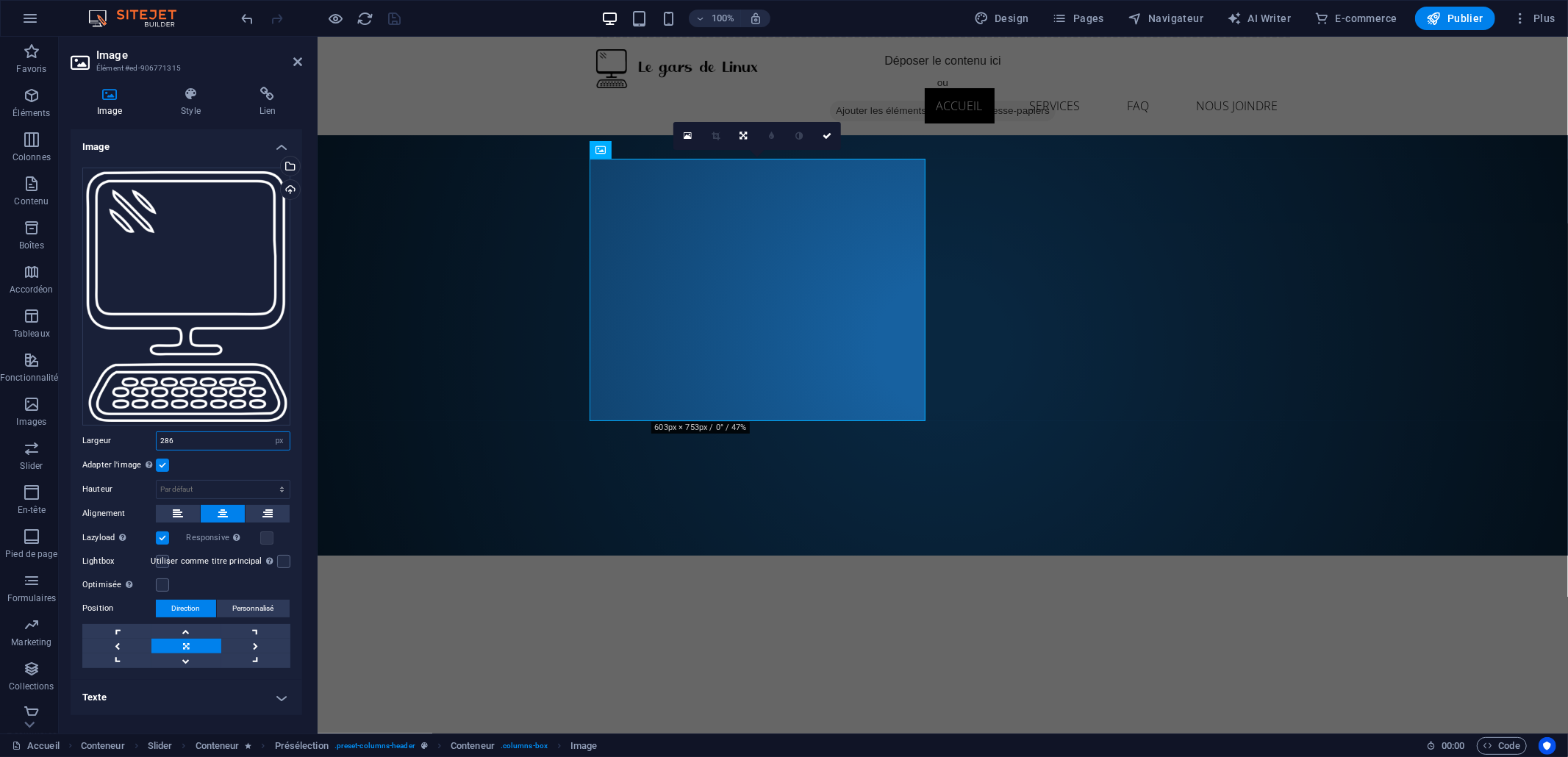
click at [199, 445] on input "286" at bounding box center [223, 441] width 133 height 18
type input "268"
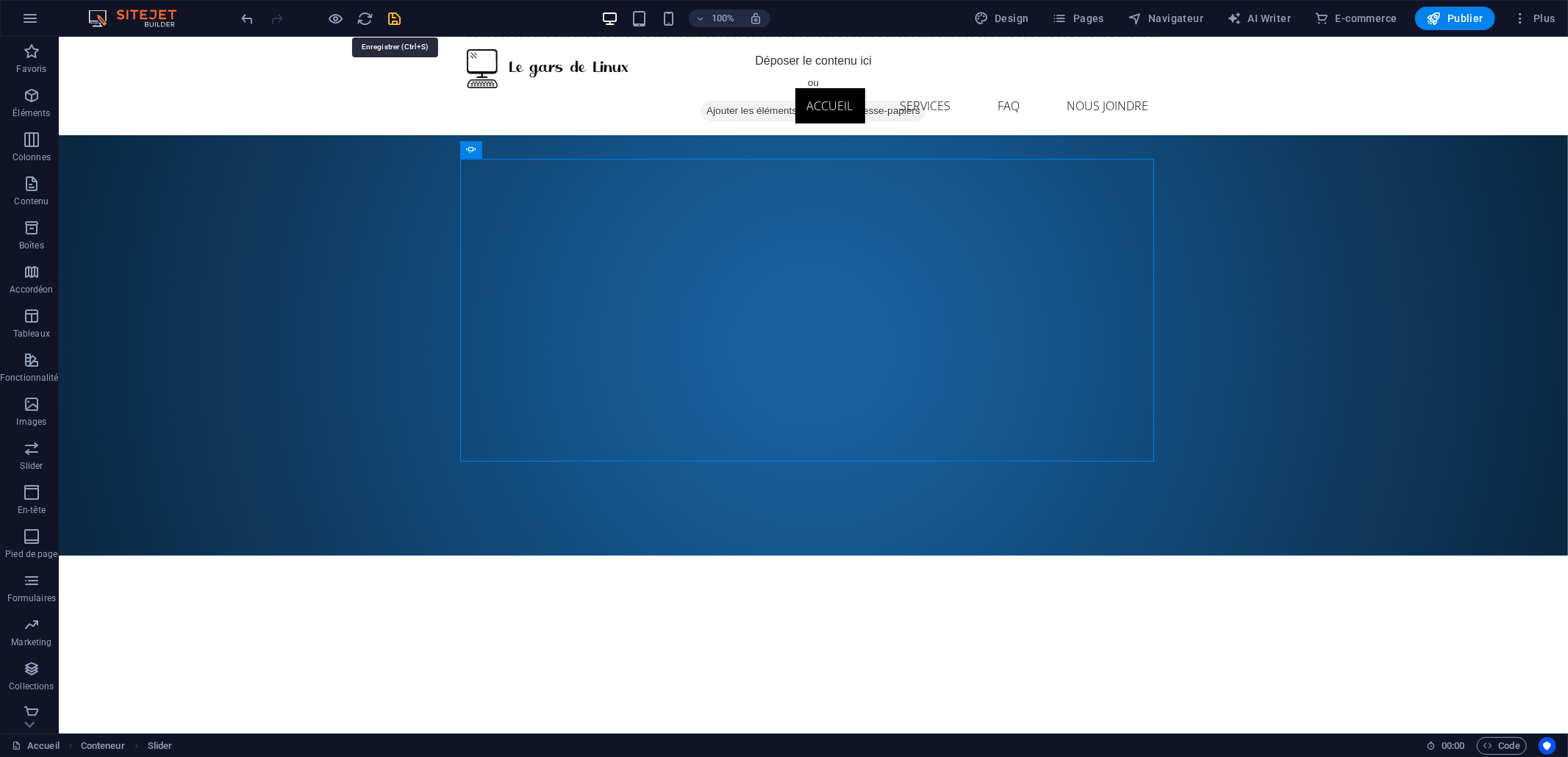
click at [391, 13] on icon "save" at bounding box center [394, 18] width 17 height 17
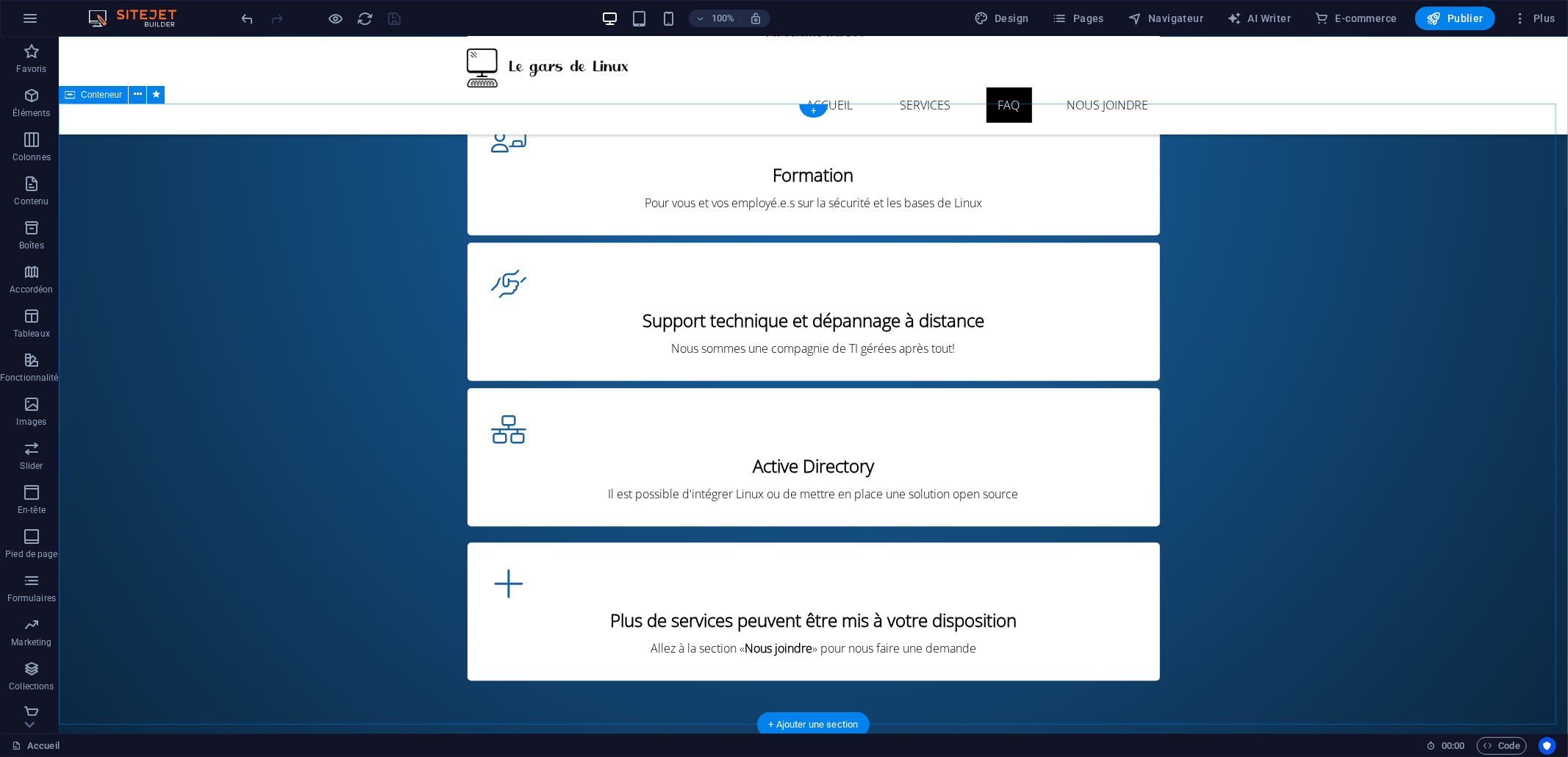
scroll to position [3333, 0]
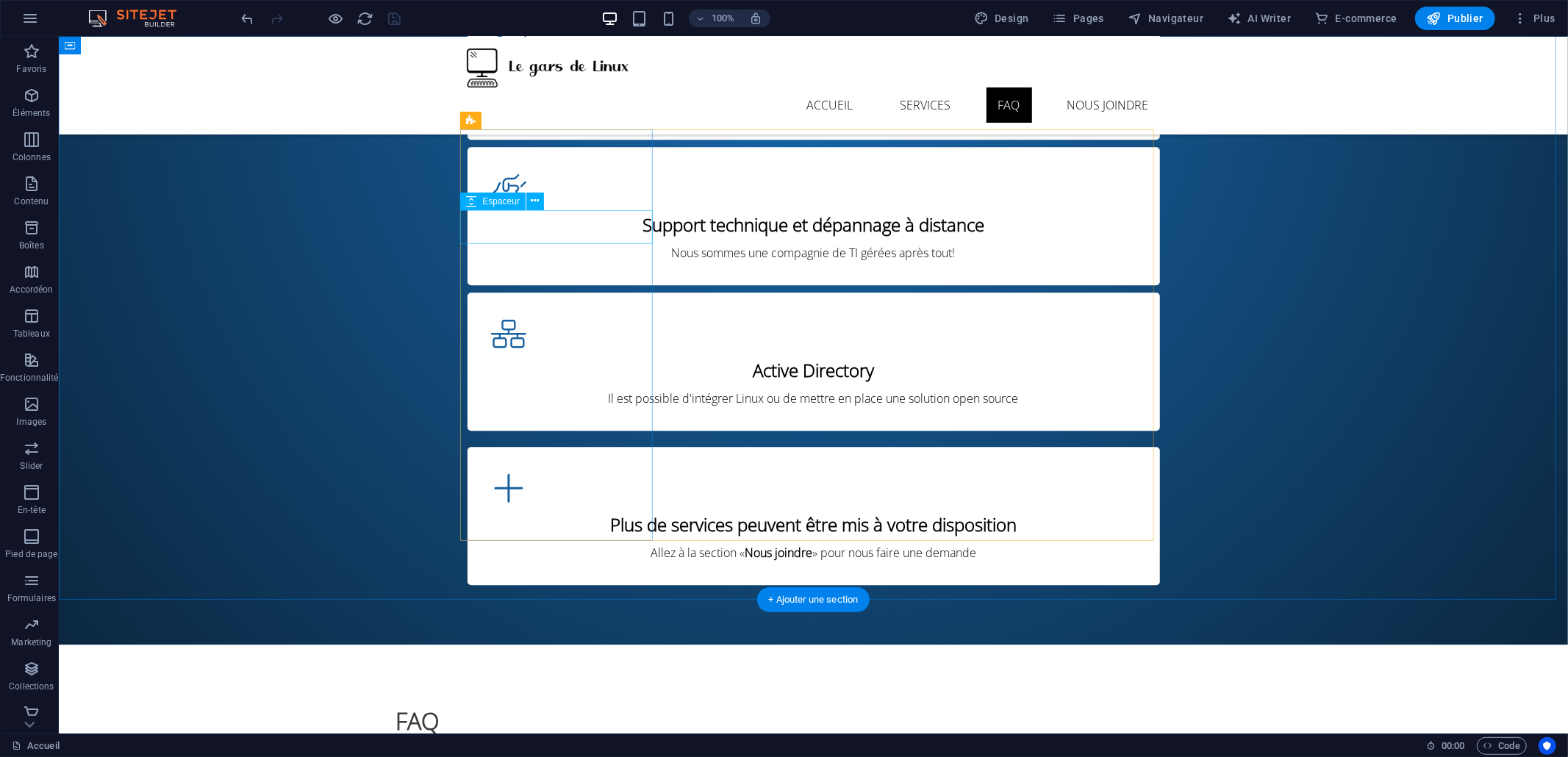
select select "px"
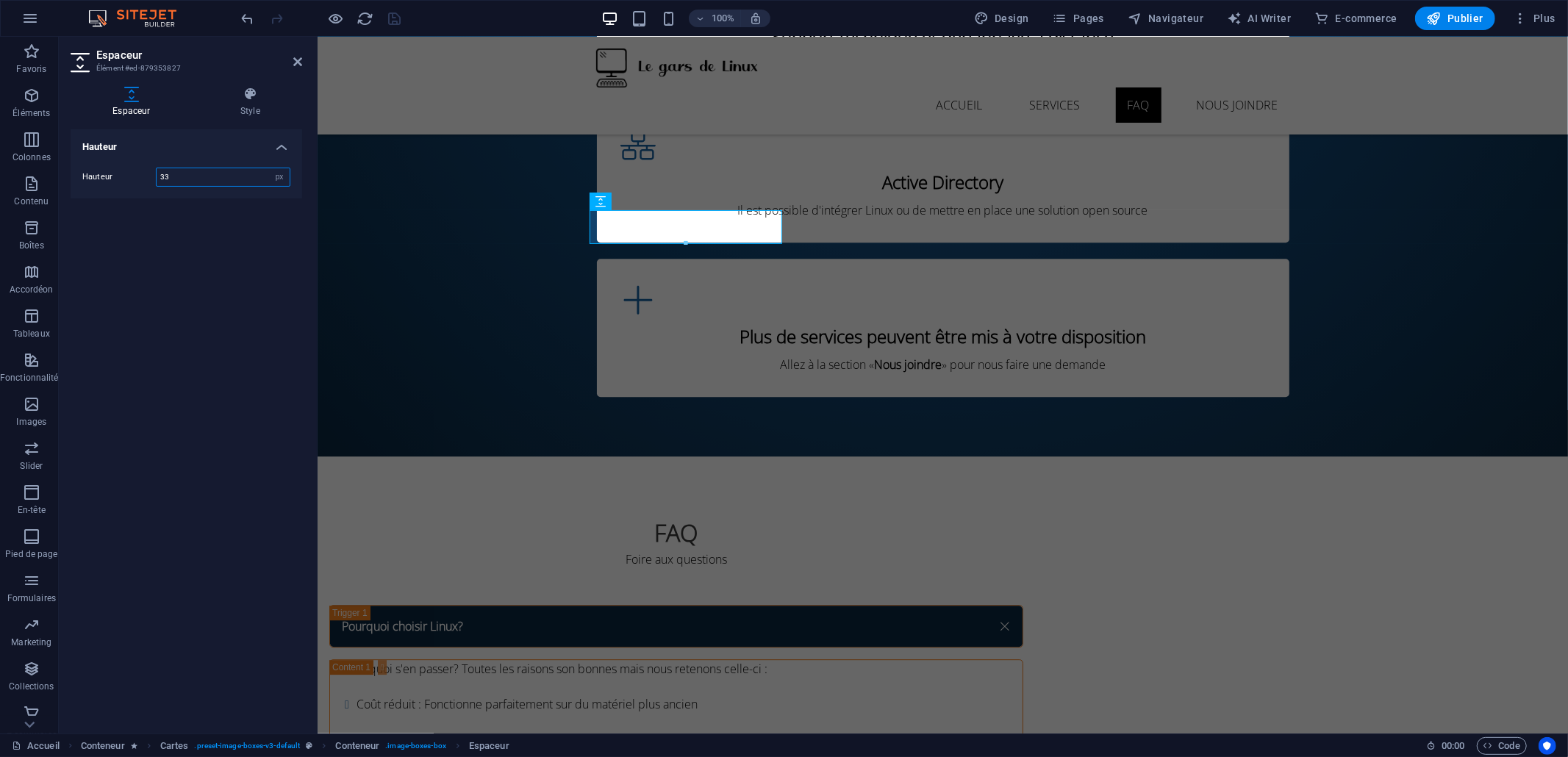
type input "34"
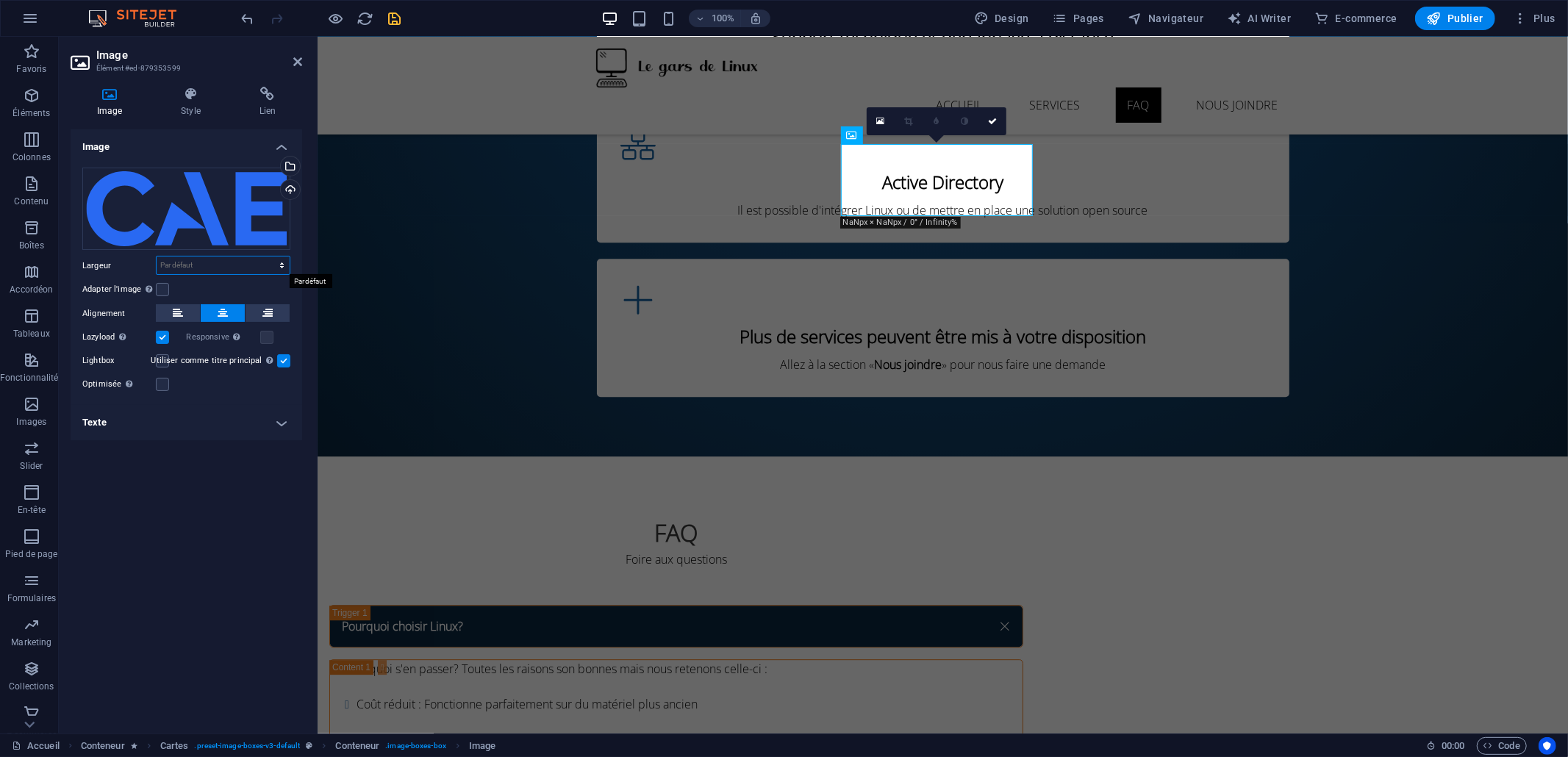
select select "px"
click at [268, 257] on select "Par défaut auto px rem % em vh vw" at bounding box center [223, 266] width 133 height 18
click at [236, 266] on input "261" at bounding box center [223, 266] width 133 height 18
type input "254"
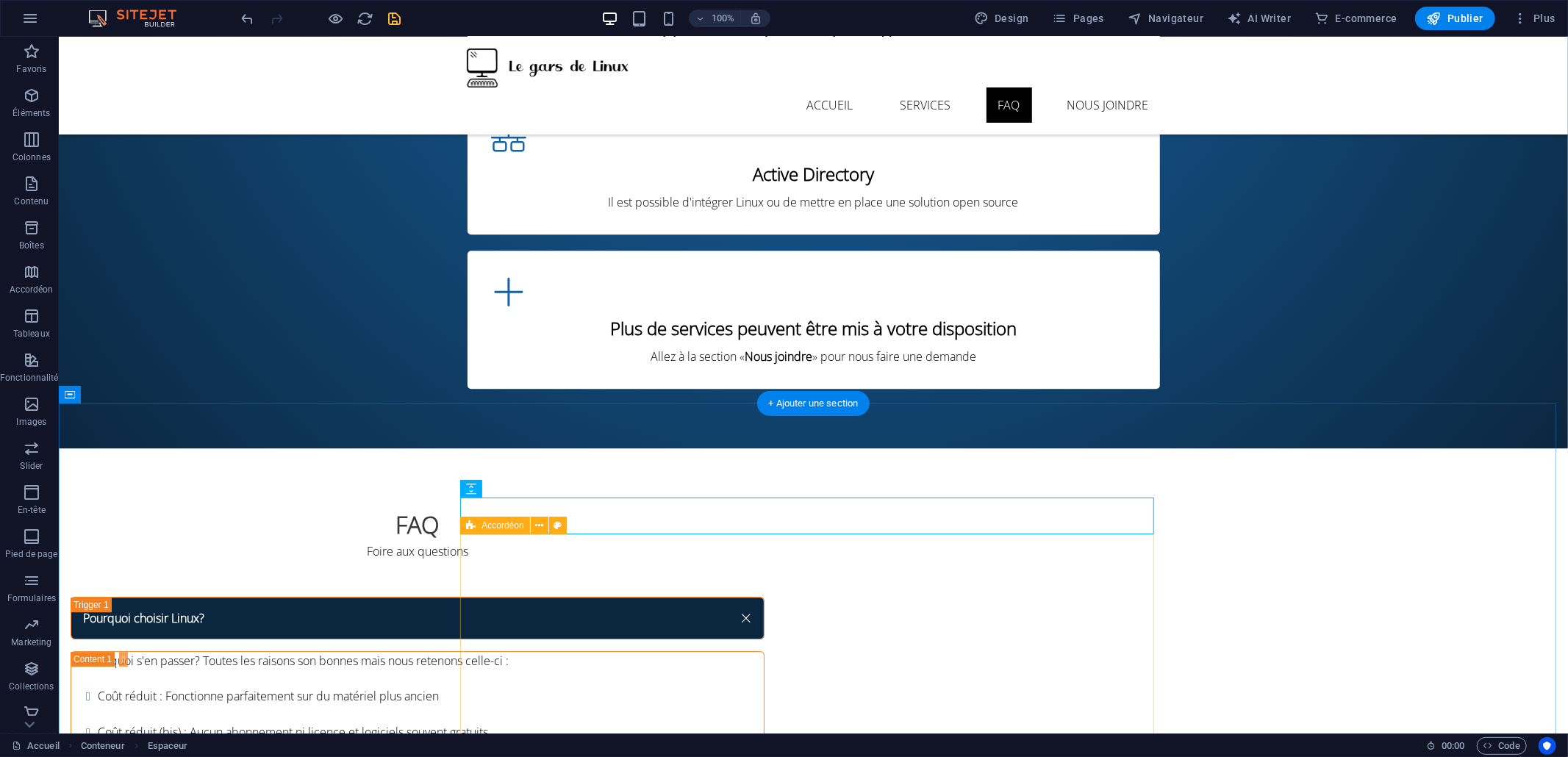
scroll to position [3870, 0]
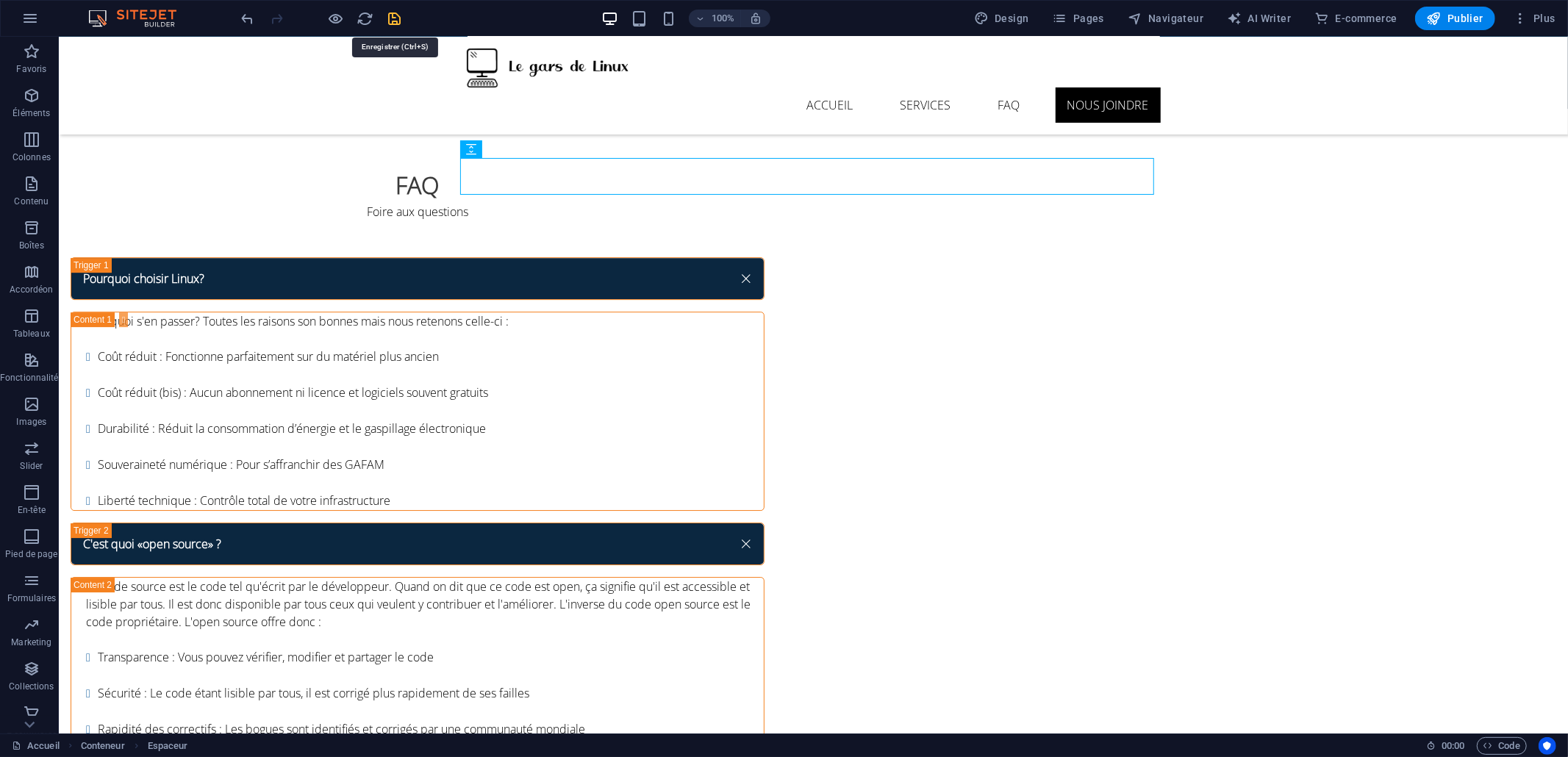
click at [392, 19] on icon "save" at bounding box center [394, 18] width 17 height 17
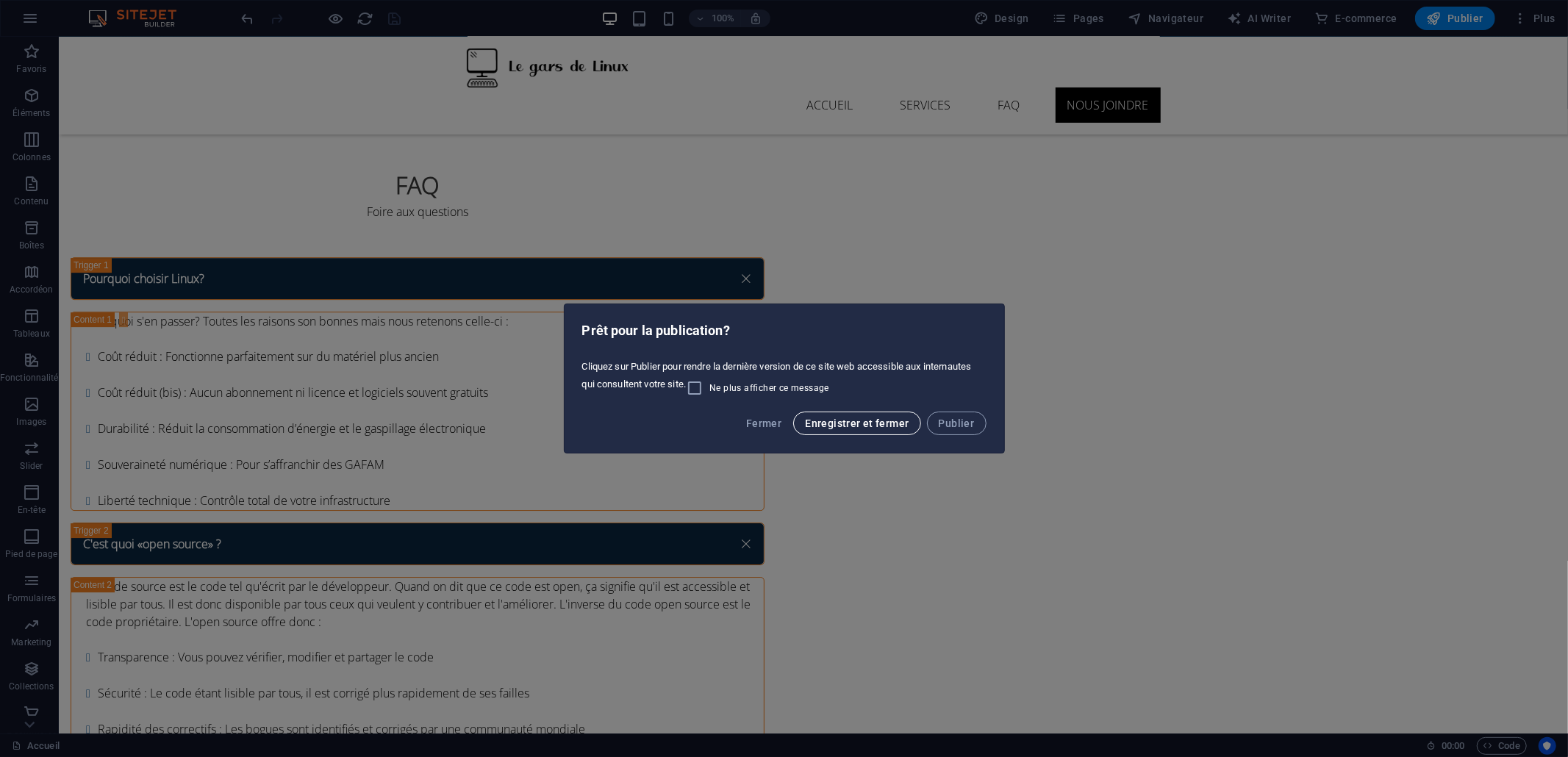
click at [829, 423] on span "Enregistrer et fermer" at bounding box center [857, 423] width 104 height 11
